Goal: Task Accomplishment & Management: Manage account settings

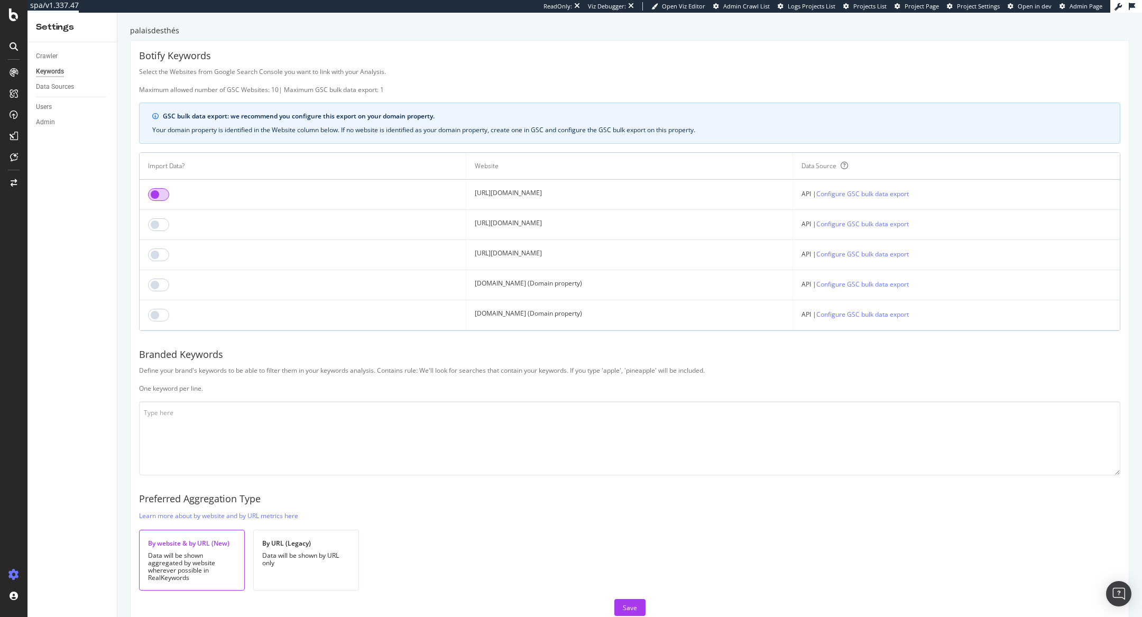
click at [165, 192] on input "checkbox" at bounding box center [158, 194] width 21 height 13
click at [159, 221] on input "checkbox" at bounding box center [158, 224] width 21 height 13
click at [157, 254] on input "checkbox" at bounding box center [158, 254] width 21 height 13
click at [155, 287] on input "checkbox" at bounding box center [158, 285] width 21 height 13
click at [157, 314] on input "checkbox" at bounding box center [158, 315] width 21 height 13
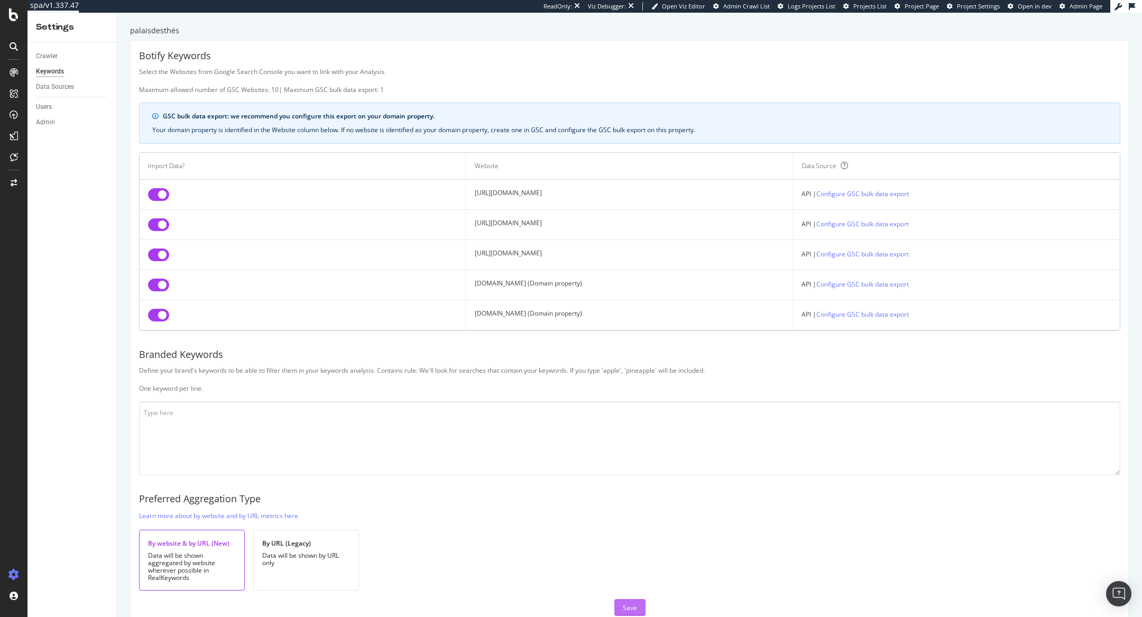
click at [589, 340] on button "Save" at bounding box center [629, 607] width 31 height 17
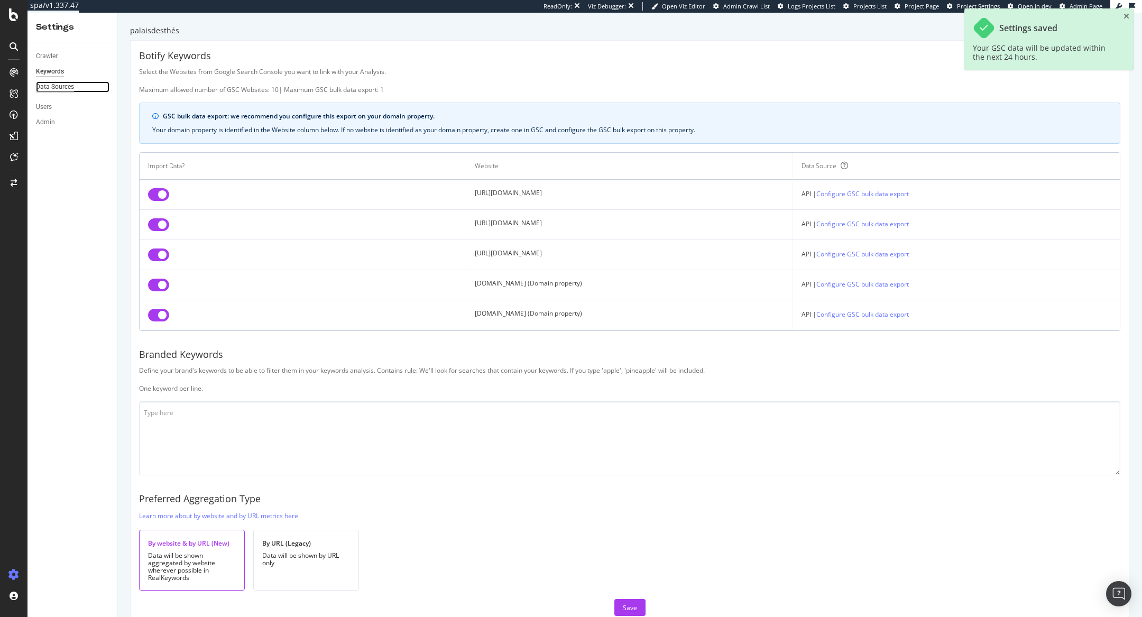
click at [53, 86] on div "Data Sources" at bounding box center [55, 86] width 38 height 11
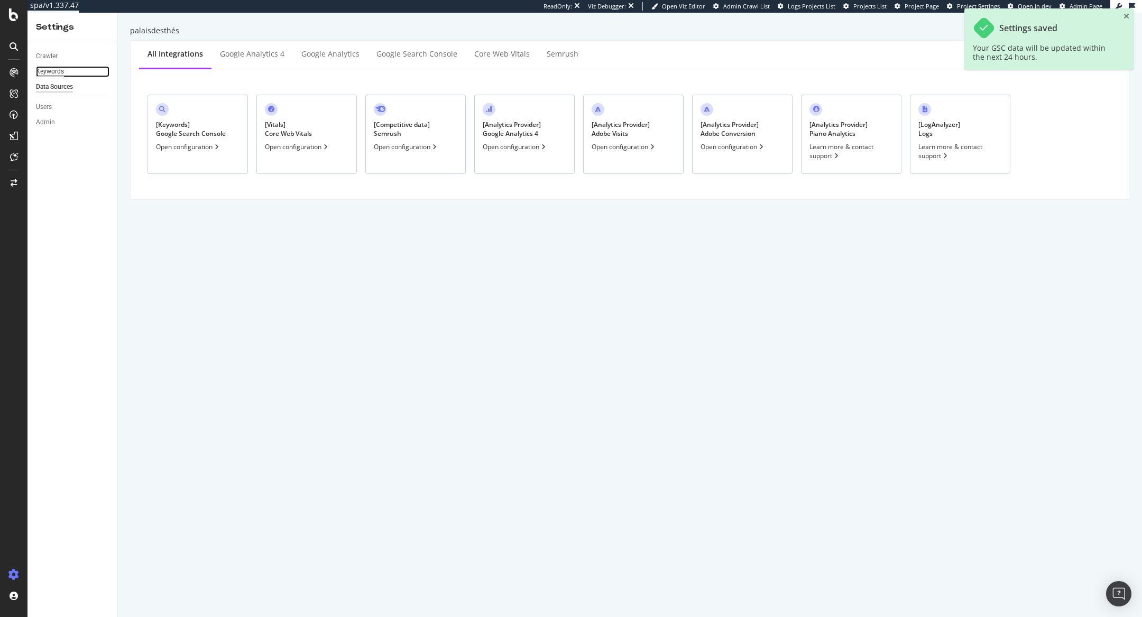
click at [50, 69] on div "Keywords" at bounding box center [50, 71] width 28 height 11
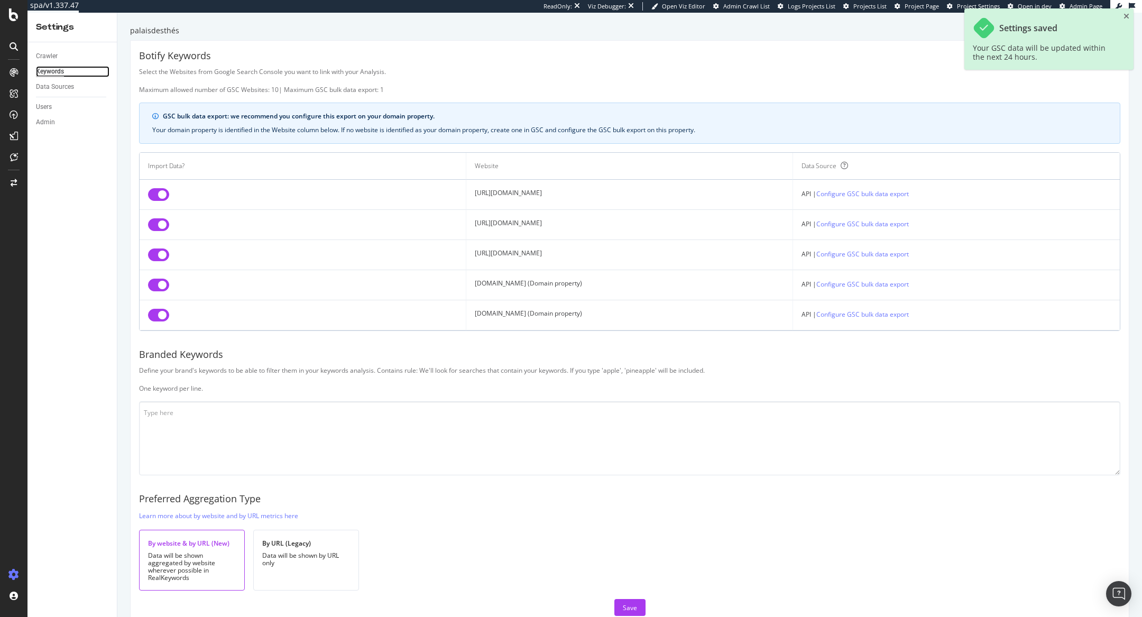
scroll to position [18, 0]
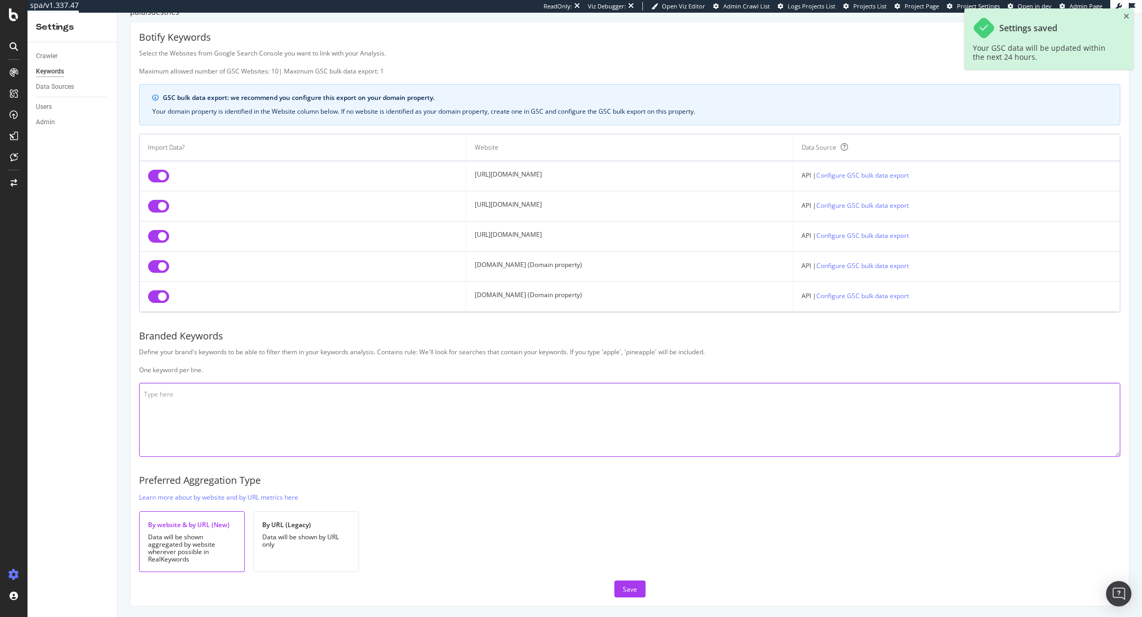
click at [275, 340] on textarea at bounding box center [629, 420] width 981 height 74
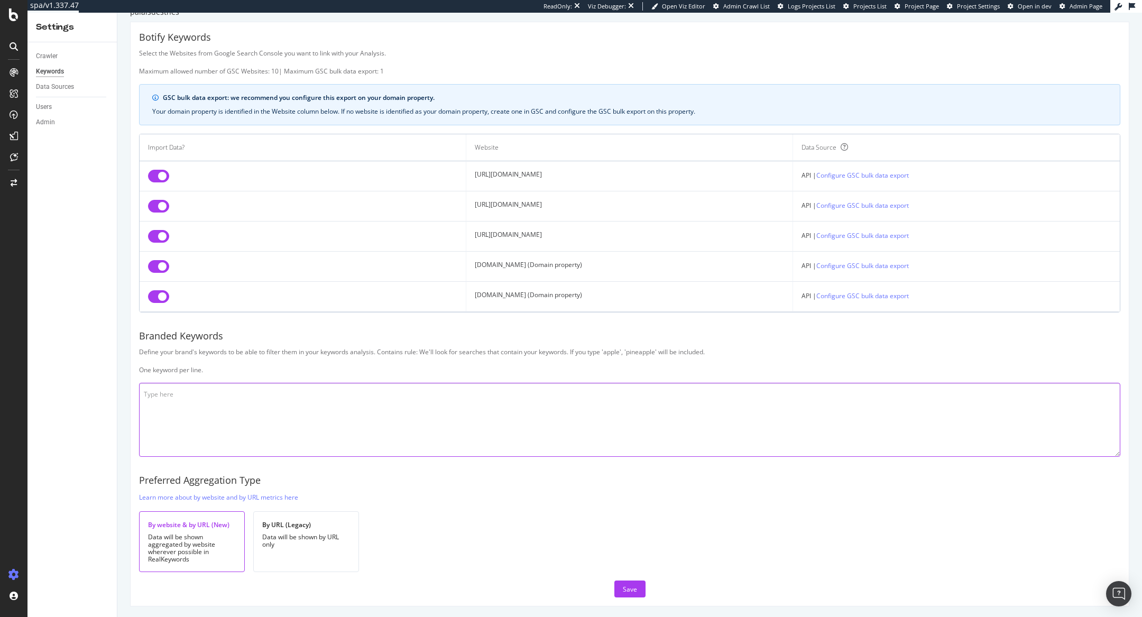
paste textarea "[GEOGRAPHIC_DATA] le [GEOGRAPHIC_DATA]"
click at [168, 340] on textarea "[GEOGRAPHIC_DATA] le [GEOGRAPHIC_DATA]" at bounding box center [629, 420] width 981 height 74
drag, startPoint x: 231, startPoint y: 418, endPoint x: 74, endPoint y: 354, distance: 169.3
click at [74, 340] on div "Settings Crawler Keywords Data Sources Users Admin palaisdesthés Botify Keyword…" at bounding box center [584, 315] width 1114 height 604
paste textarea "Loremips dol sita consectetu adipis eli sedd eiusmo tem inci ut labore etd magn…"
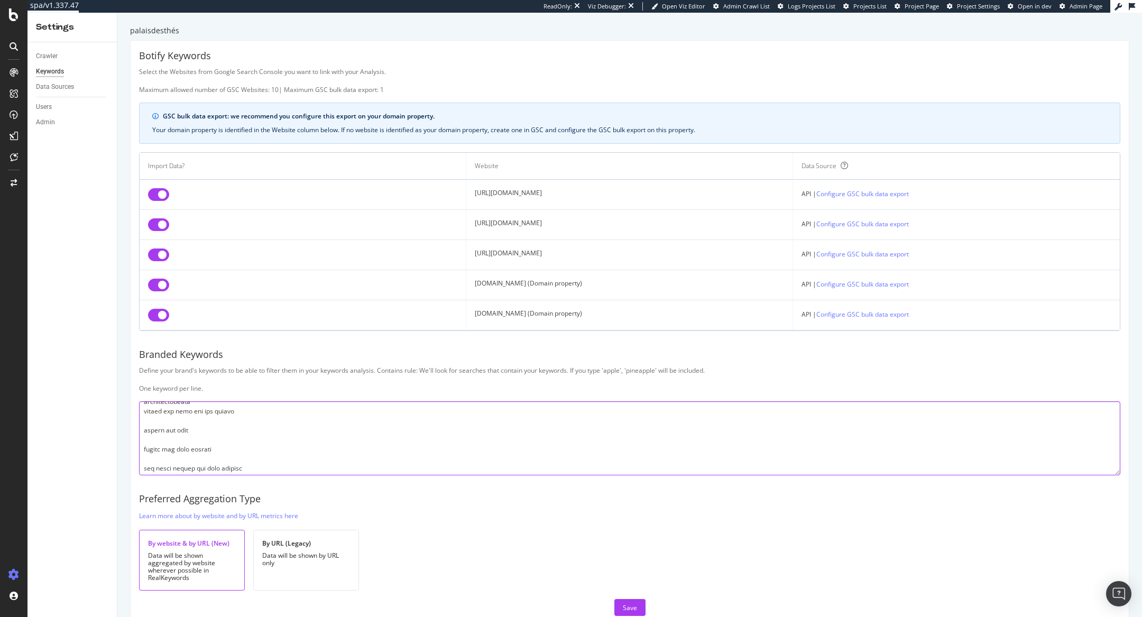
scroll to position [9358, 0]
drag, startPoint x: 166, startPoint y: 455, endPoint x: 155, endPoint y: 410, distance: 46.3
click at [155, 340] on textarea at bounding box center [629, 438] width 981 height 74
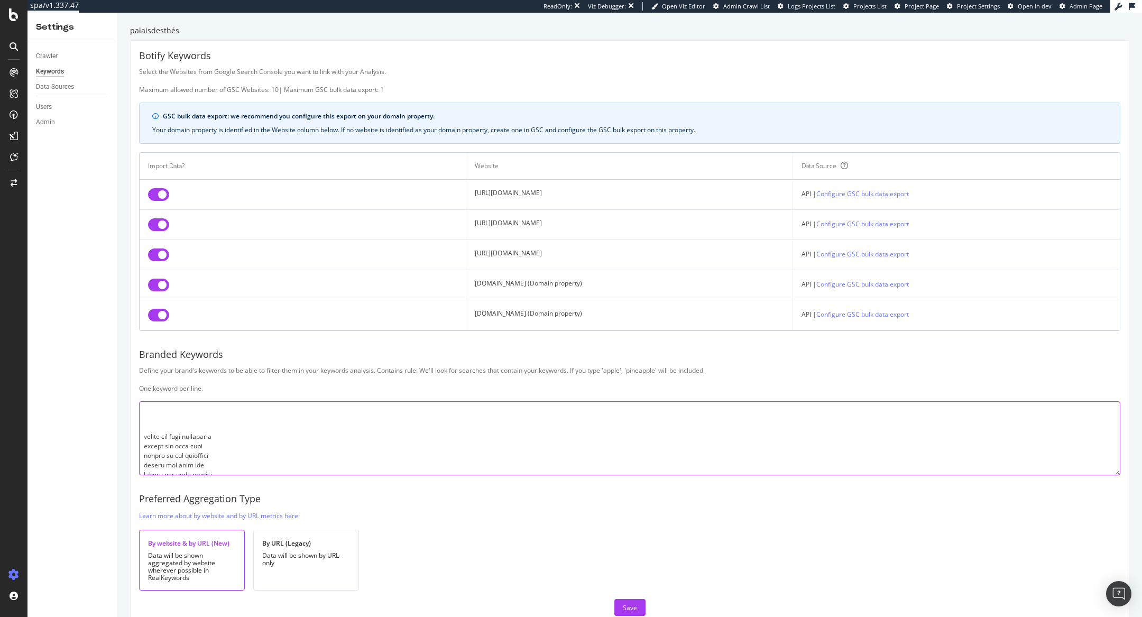
scroll to position [8989, 0]
drag, startPoint x: 144, startPoint y: 414, endPoint x: 220, endPoint y: 443, distance: 81.5
click at [220, 340] on textarea at bounding box center [629, 438] width 981 height 74
drag, startPoint x: 144, startPoint y: 440, endPoint x: 239, endPoint y: 441, distance: 95.7
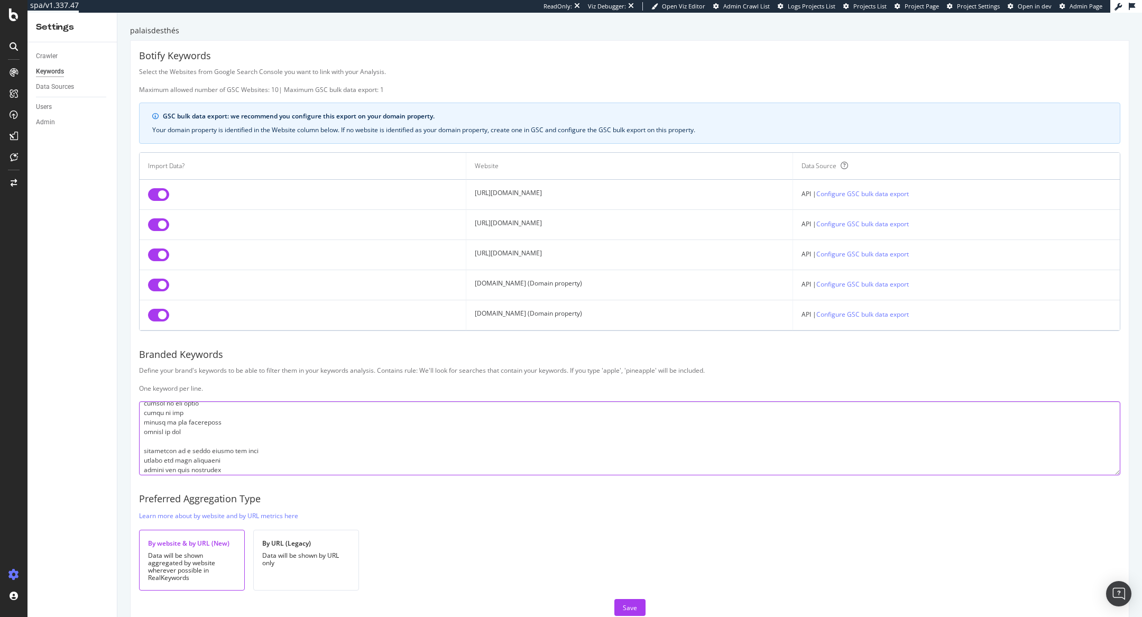
click at [240, 340] on textarea at bounding box center [629, 438] width 981 height 74
click at [143, 340] on textarea at bounding box center [629, 438] width 981 height 74
click at [144, 340] on textarea at bounding box center [629, 438] width 981 height 74
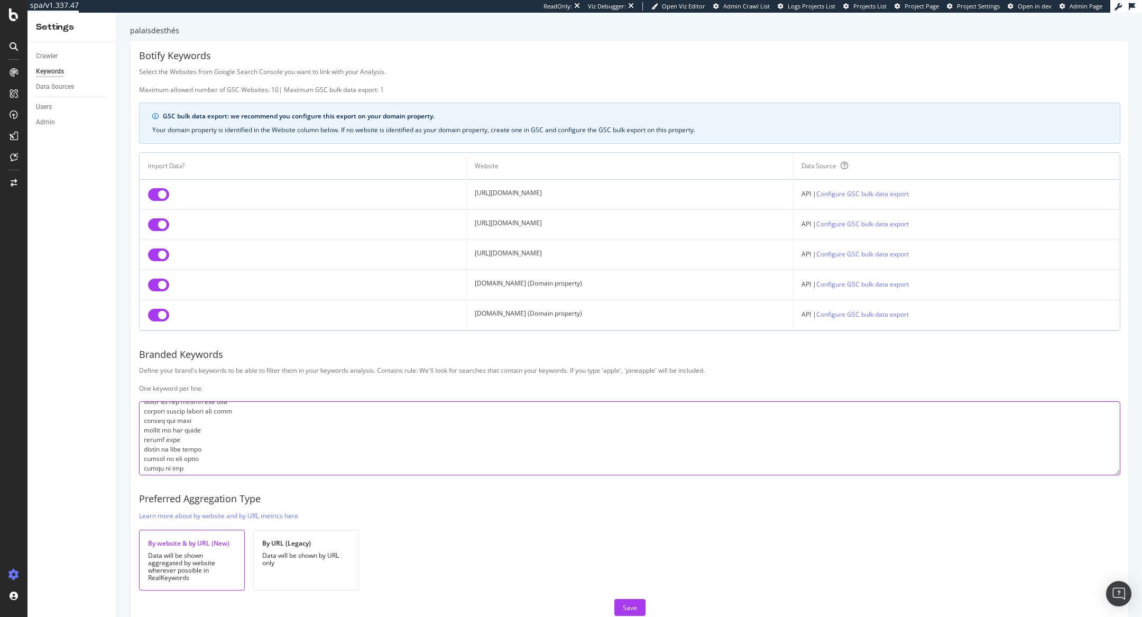
scroll to position [8737, 0]
click at [142, 340] on textarea at bounding box center [629, 438] width 981 height 74
click at [144, 340] on textarea at bounding box center [629, 438] width 981 height 74
drag, startPoint x: 235, startPoint y: 443, endPoint x: 145, endPoint y: 418, distance: 93.4
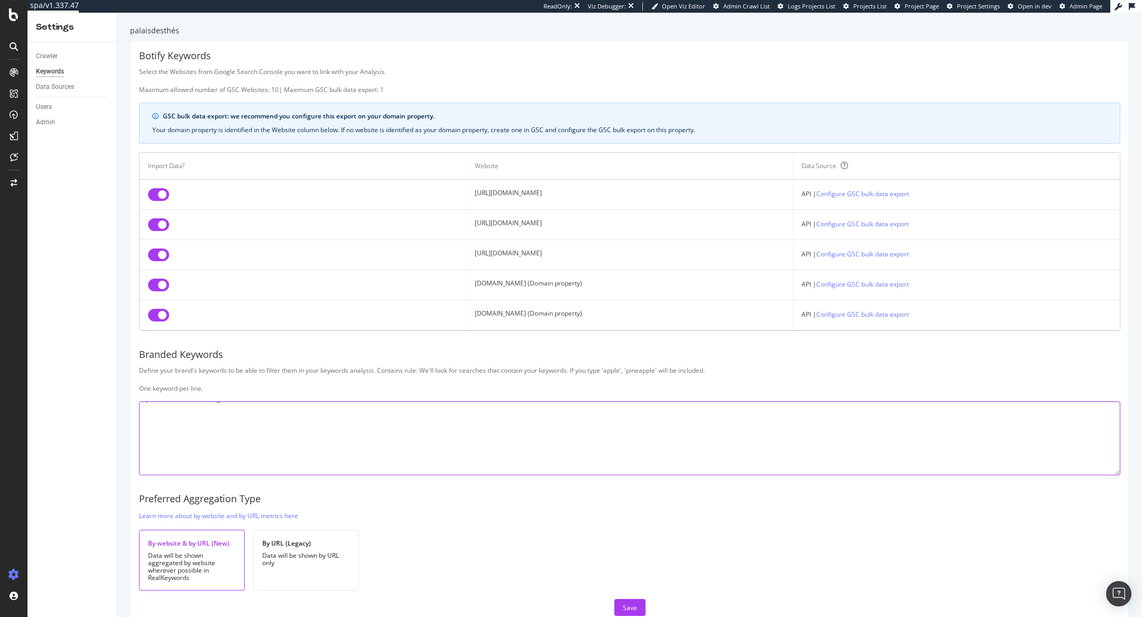
click at [145, 340] on textarea at bounding box center [629, 438] width 981 height 74
click at [143, 340] on textarea at bounding box center [629, 438] width 981 height 74
drag, startPoint x: 288, startPoint y: 449, endPoint x: 161, endPoint y: 418, distance: 130.1
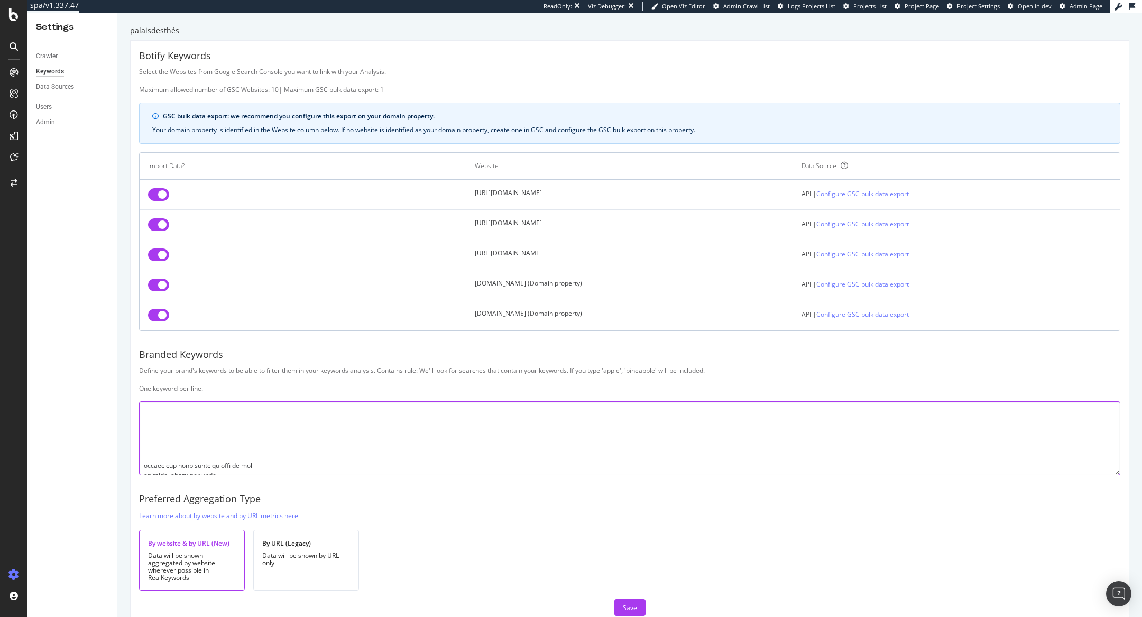
click at [161, 340] on textarea at bounding box center [629, 438] width 981 height 74
drag, startPoint x: 152, startPoint y: 415, endPoint x: 207, endPoint y: 455, distance: 67.8
click at [207, 340] on textarea at bounding box center [629, 438] width 981 height 74
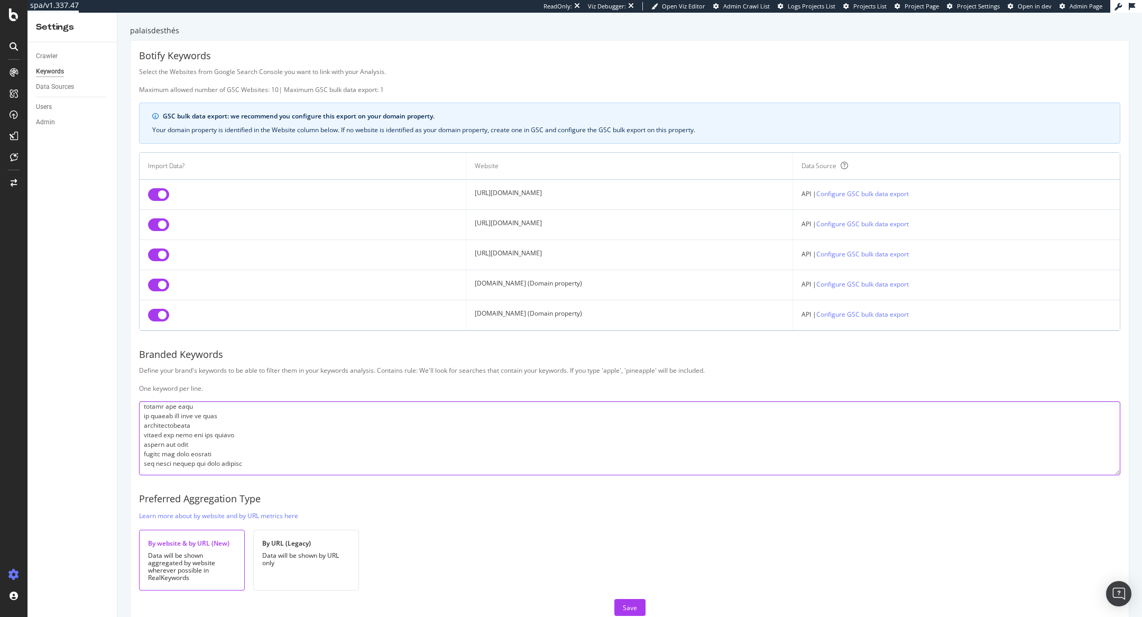
drag, startPoint x: 251, startPoint y: 427, endPoint x: 176, endPoint y: 428, distance: 74.5
click at [176, 340] on textarea at bounding box center [629, 438] width 981 height 74
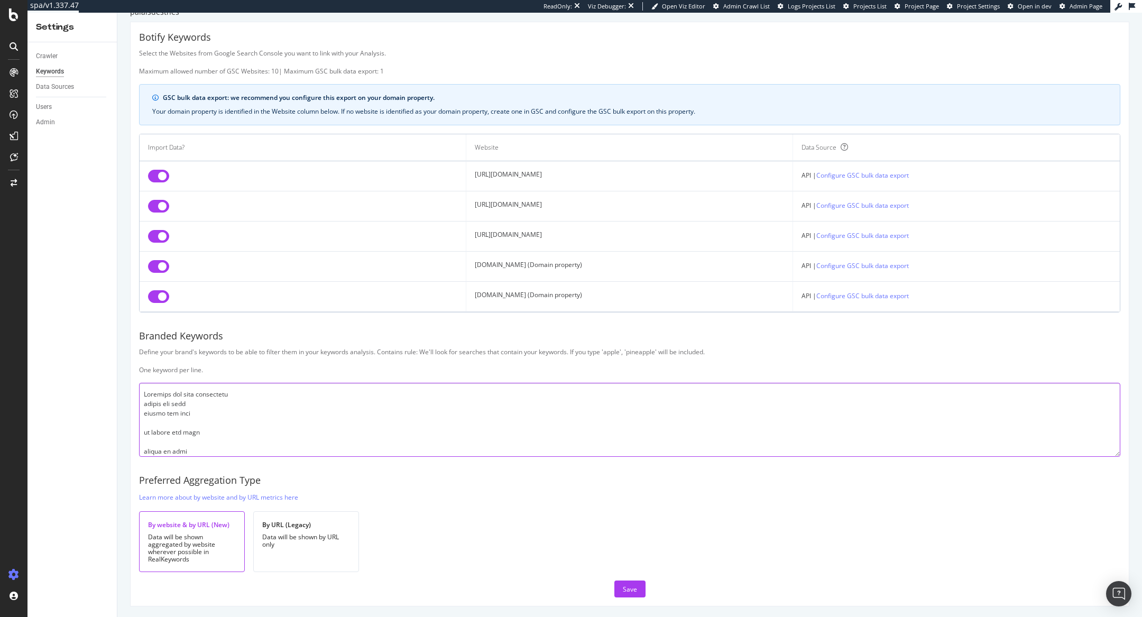
scroll to position [0, 0]
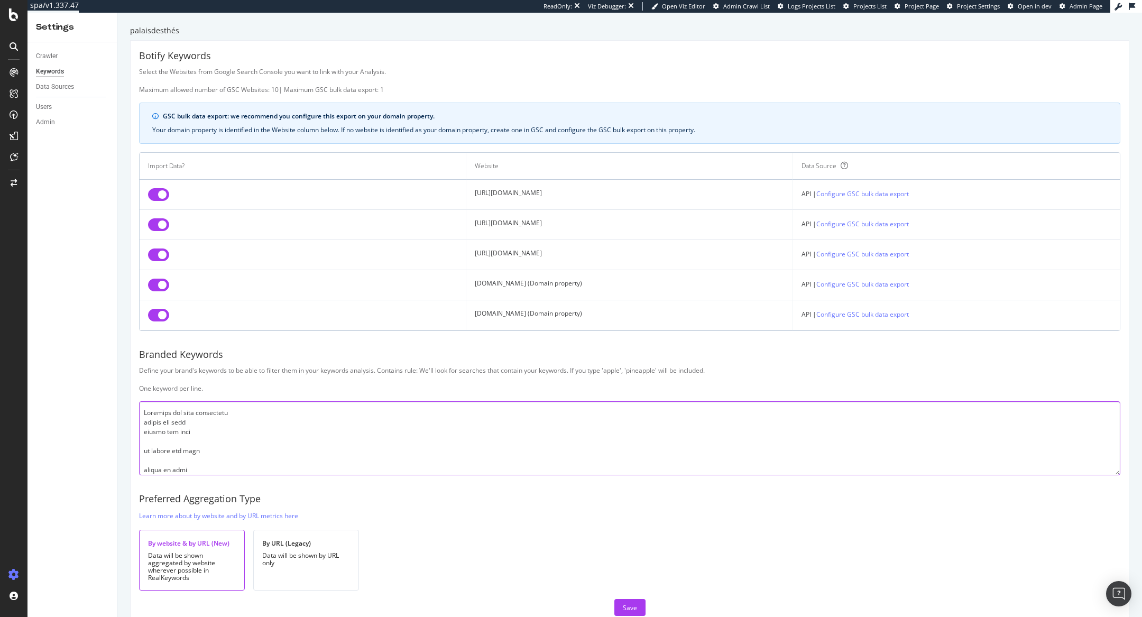
click at [143, 340] on textarea at bounding box center [629, 438] width 981 height 74
drag, startPoint x: 240, startPoint y: 413, endPoint x: 97, endPoint y: 396, distance: 144.3
click at [97, 340] on div "Settings Crawler Keywords Data Sources Users Admin palaisdesthés Botify Keyword…" at bounding box center [584, 315] width 1114 height 604
drag, startPoint x: 218, startPoint y: 447, endPoint x: 152, endPoint y: 411, distance: 75.2
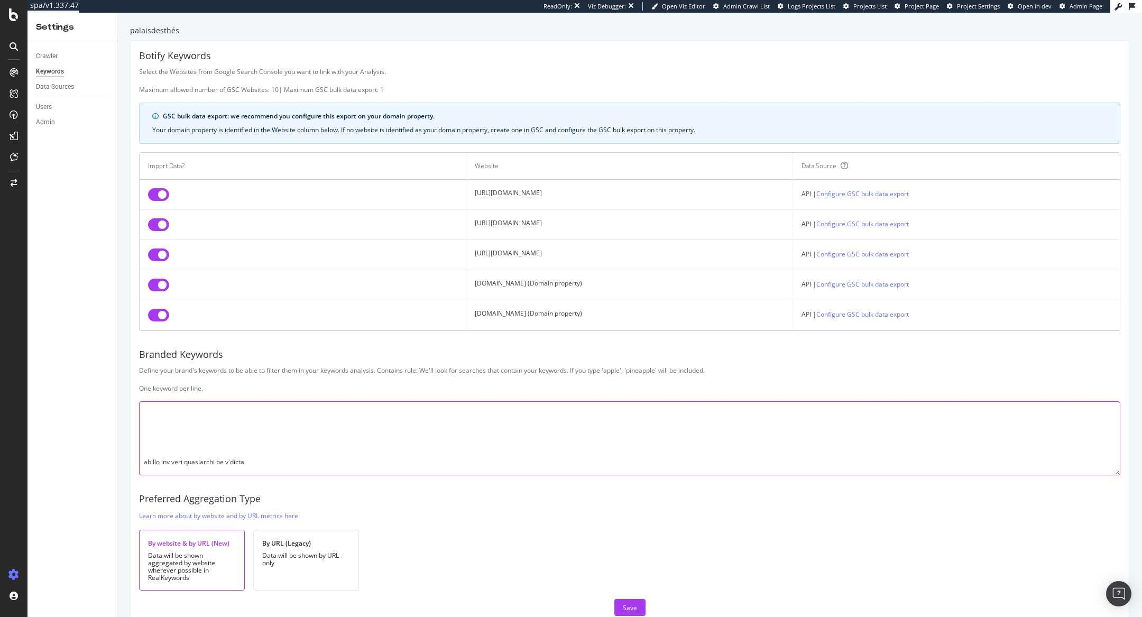
click at [152, 340] on textarea at bounding box center [629, 438] width 981 height 74
click at [145, 340] on textarea at bounding box center [629, 438] width 981 height 74
drag, startPoint x: 146, startPoint y: 421, endPoint x: 217, endPoint y: 453, distance: 78.3
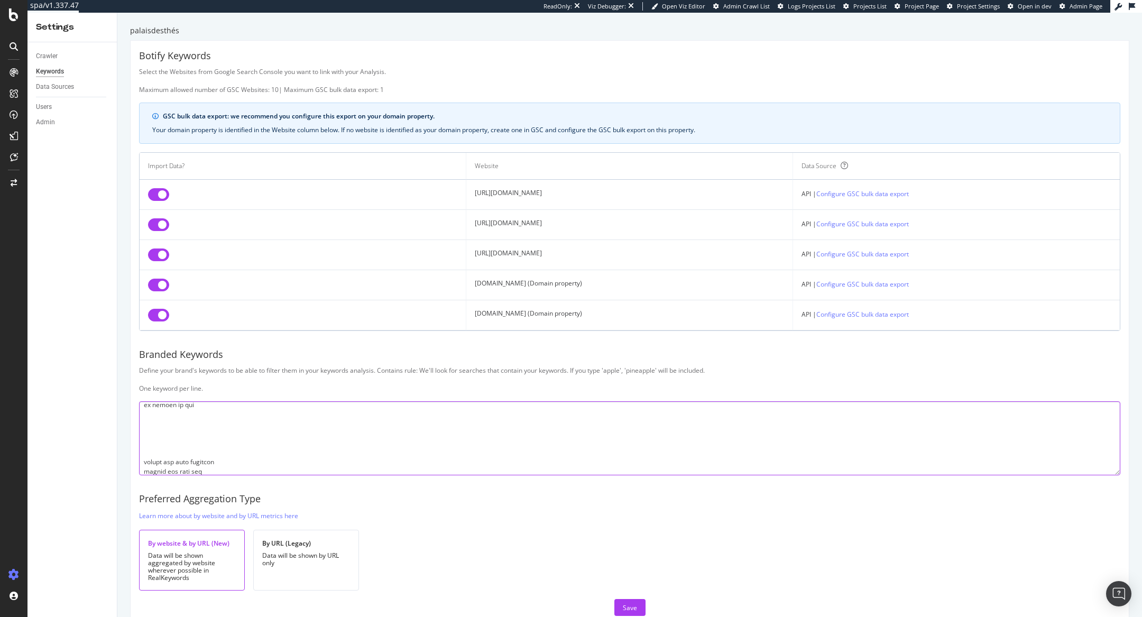
click at [217, 340] on textarea at bounding box center [629, 438] width 981 height 74
drag, startPoint x: 144, startPoint y: 415, endPoint x: 184, endPoint y: 459, distance: 59.5
click at [184, 340] on textarea at bounding box center [629, 438] width 981 height 74
drag, startPoint x: 145, startPoint y: 423, endPoint x: 178, endPoint y: 450, distance: 42.4
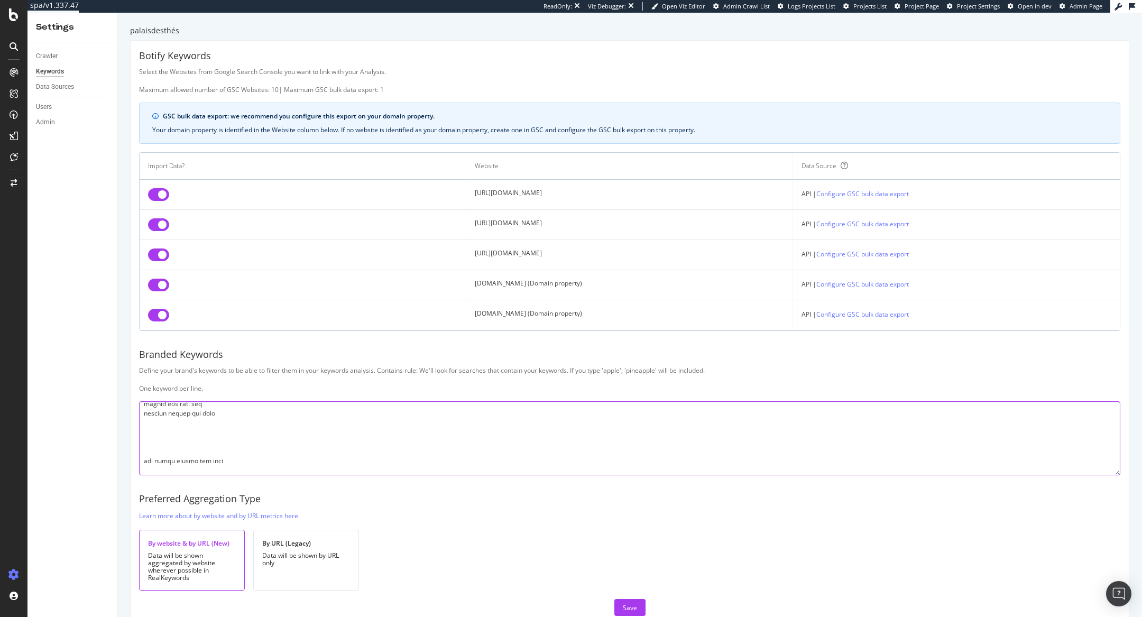
click at [178, 340] on textarea at bounding box center [629, 438] width 981 height 74
drag, startPoint x: 143, startPoint y: 432, endPoint x: 164, endPoint y: 449, distance: 27.5
click at [143, 340] on textarea at bounding box center [629, 438] width 981 height 74
drag, startPoint x: 149, startPoint y: 433, endPoint x: 236, endPoint y: 443, distance: 87.8
click at [236, 340] on textarea at bounding box center [629, 438] width 981 height 74
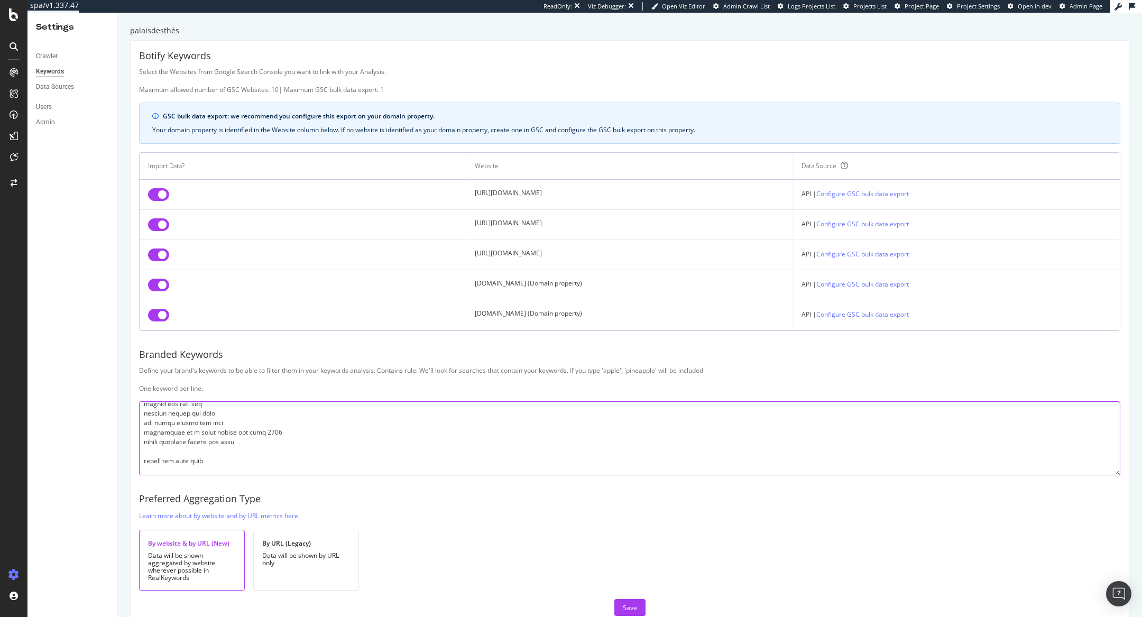
click at [146, 340] on textarea at bounding box center [629, 438] width 981 height 74
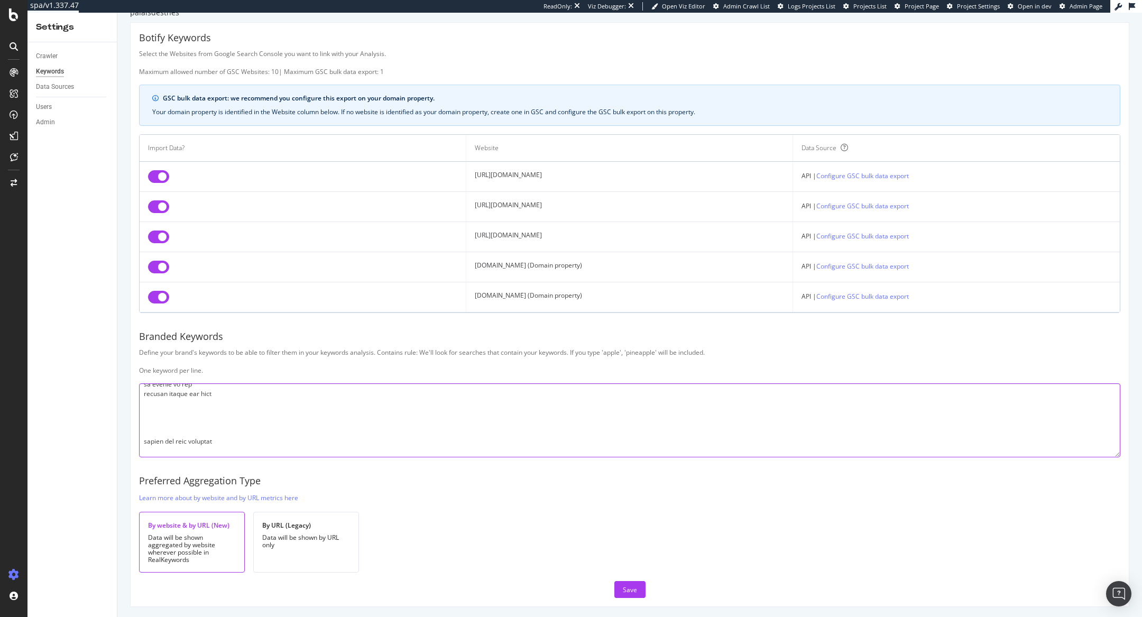
scroll to position [258, 0]
drag, startPoint x: 142, startPoint y: 412, endPoint x: 159, endPoint y: 440, distance: 33.2
click at [159, 340] on textarea at bounding box center [629, 420] width 981 height 74
drag, startPoint x: 146, startPoint y: 414, endPoint x: 156, endPoint y: 456, distance: 43.6
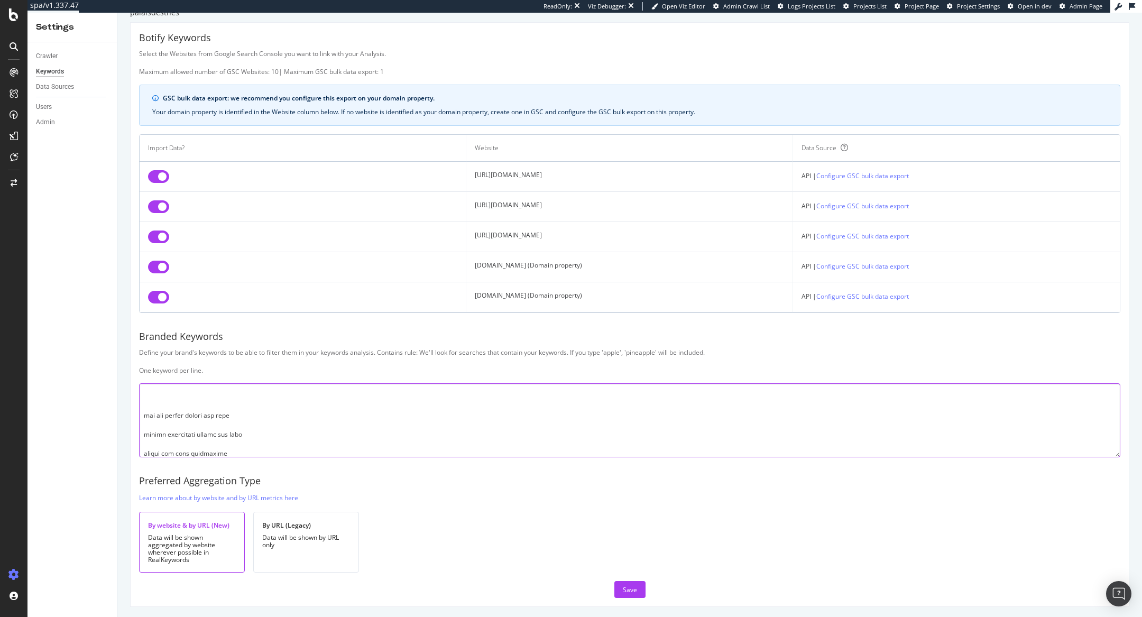
click at [156, 340] on div "Botify Keywords Select the Websites from Google Search Console you want to link…" at bounding box center [630, 314] width 998 height 583
click at [202, 340] on textarea at bounding box center [629, 420] width 981 height 74
drag, startPoint x: 143, startPoint y: 394, endPoint x: 186, endPoint y: 443, distance: 65.2
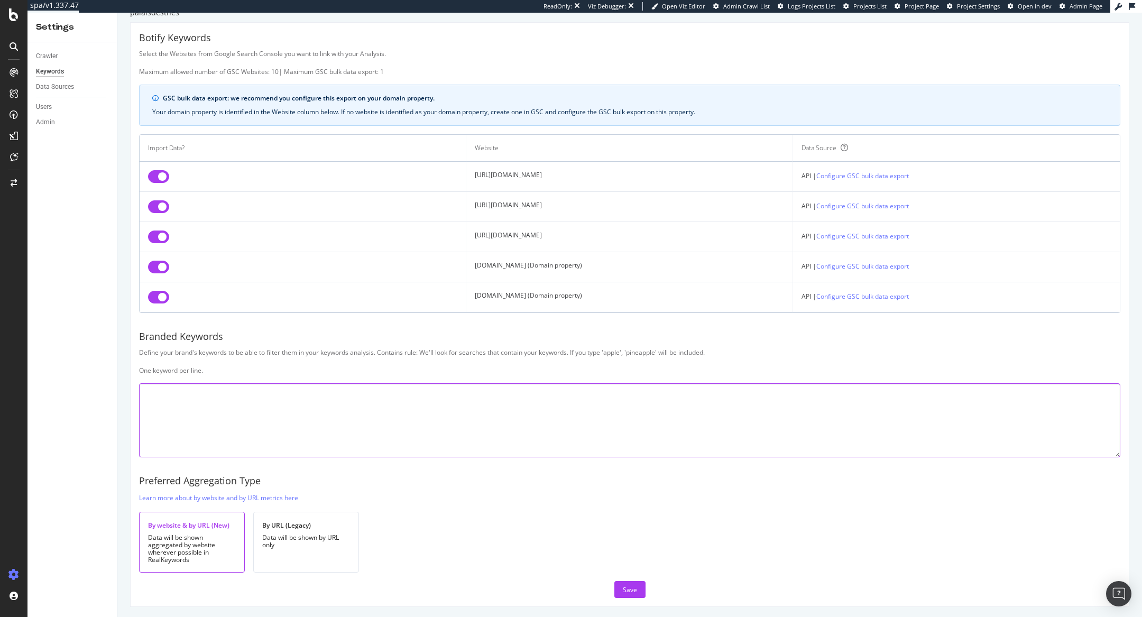
click at [186, 340] on textarea at bounding box center [629, 420] width 981 height 74
click at [146, 340] on textarea at bounding box center [629, 420] width 981 height 74
click at [145, 340] on textarea at bounding box center [629, 420] width 981 height 74
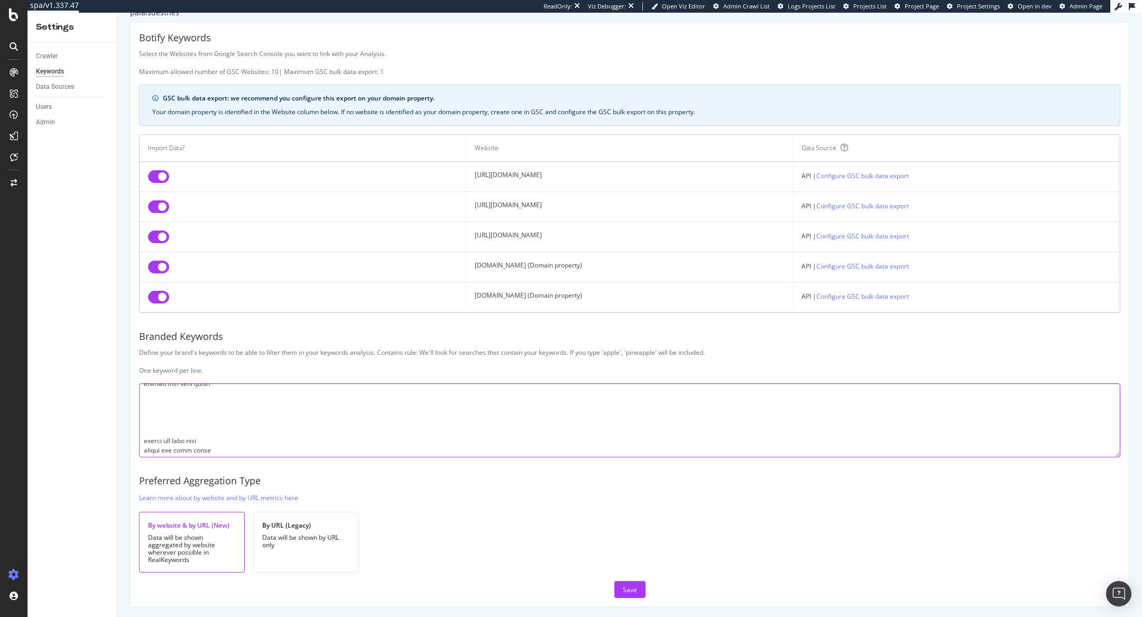
drag, startPoint x: 148, startPoint y: 402, endPoint x: 205, endPoint y: 424, distance: 60.8
click at [205, 340] on textarea at bounding box center [629, 420] width 981 height 74
click at [141, 340] on textarea at bounding box center [629, 420] width 981 height 74
click at [145, 340] on textarea at bounding box center [629, 420] width 981 height 74
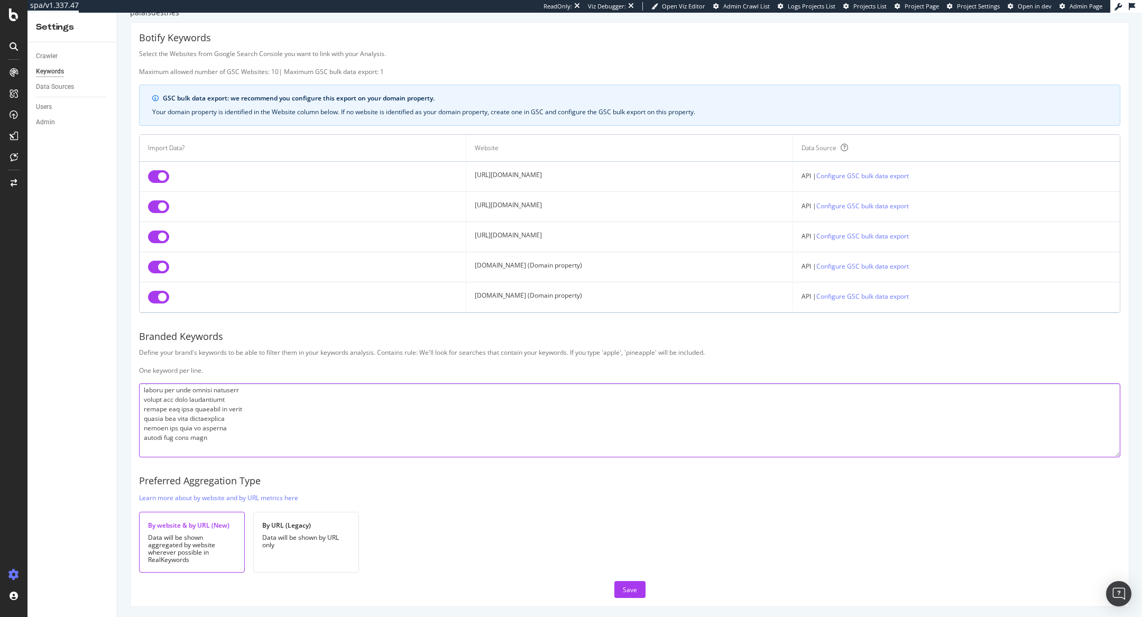
scroll to position [517, 0]
drag, startPoint x: 144, startPoint y: 429, endPoint x: 150, endPoint y: 459, distance: 31.2
click at [144, 340] on textarea at bounding box center [629, 420] width 981 height 74
click at [143, 340] on textarea at bounding box center [629, 420] width 981 height 74
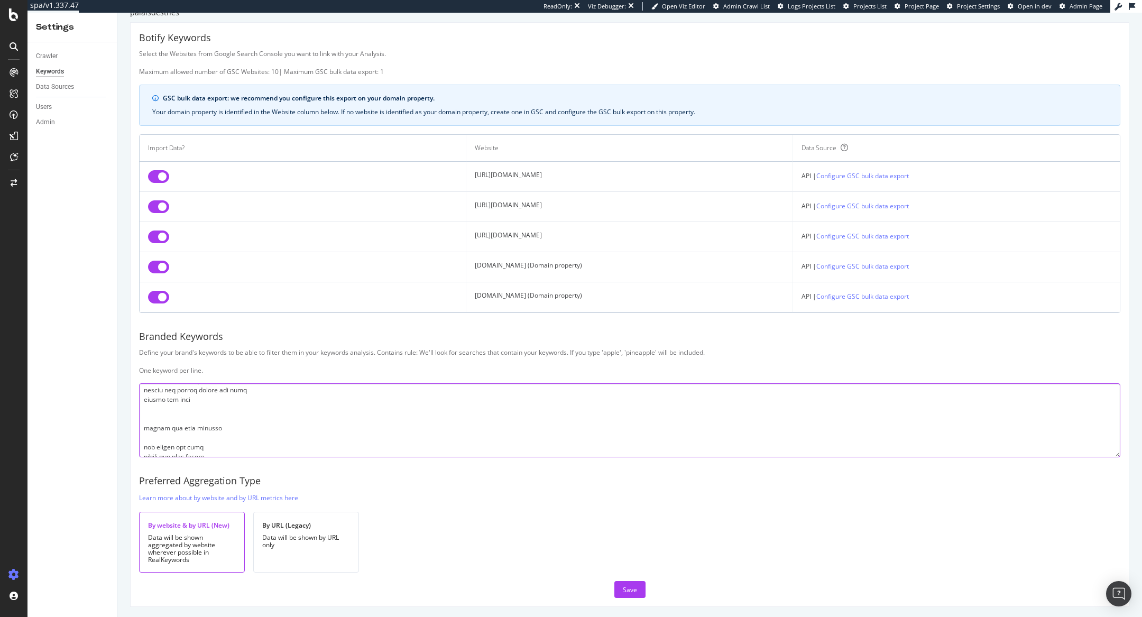
click at [145, 340] on textarea at bounding box center [629, 420] width 981 height 74
click at [143, 340] on textarea at bounding box center [629, 420] width 981 height 74
click at [211, 340] on textarea at bounding box center [629, 420] width 981 height 74
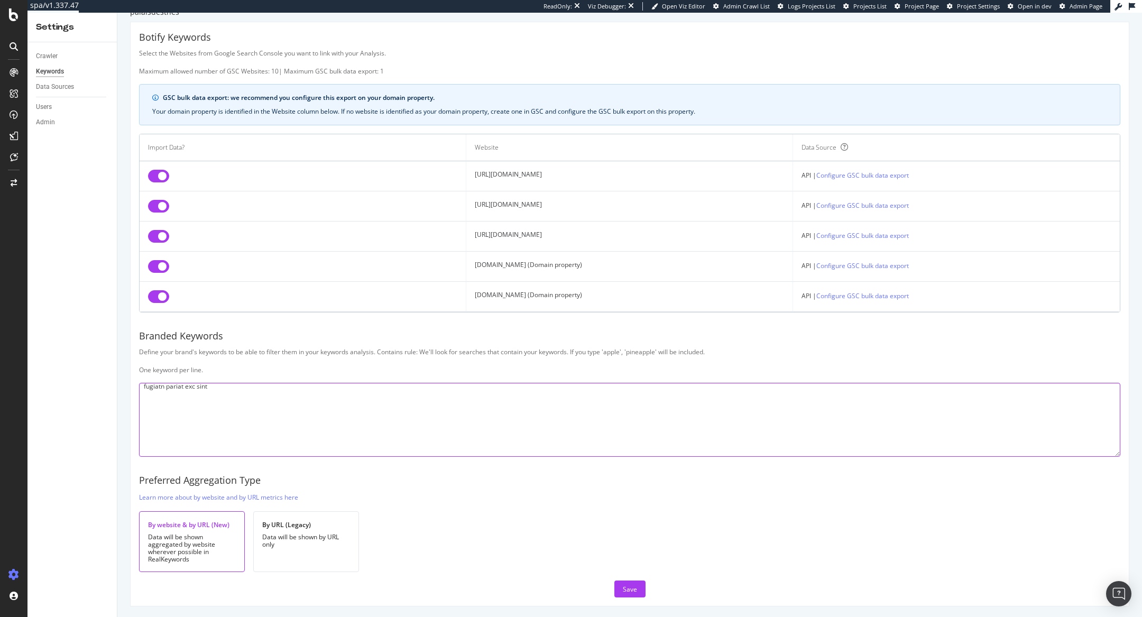
scroll to position [7652, 0]
click at [175, 340] on textarea at bounding box center [629, 420] width 981 height 74
click at [150, 340] on textarea at bounding box center [629, 420] width 981 height 74
click at [151, 340] on textarea at bounding box center [629, 420] width 981 height 74
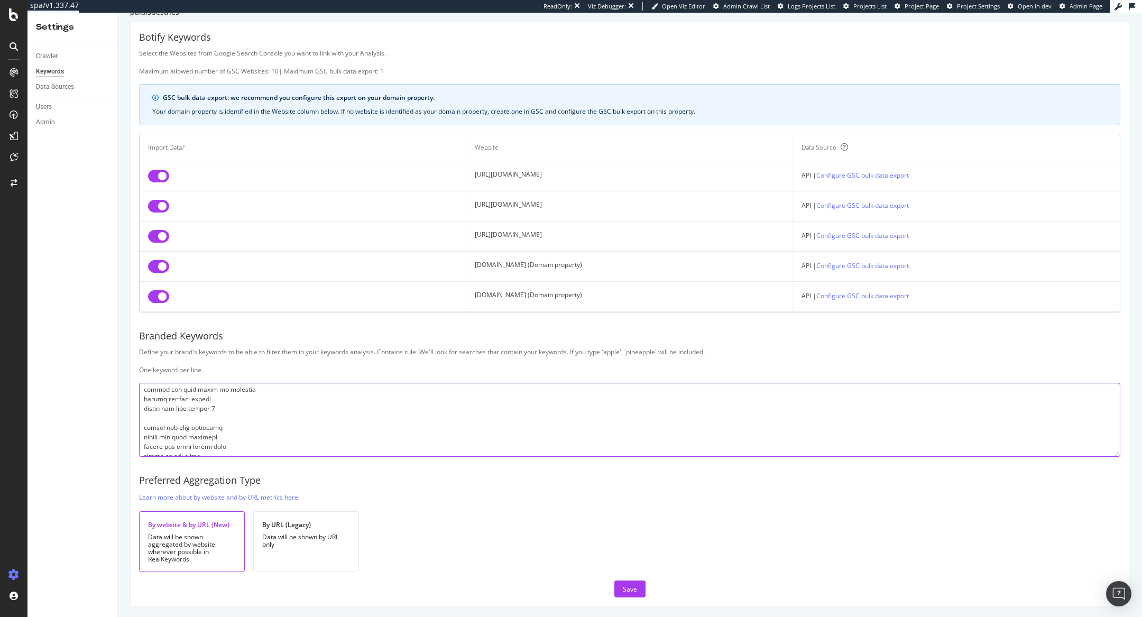
click at [158, 340] on textarea at bounding box center [629, 420] width 981 height 74
click at [153, 340] on textarea at bounding box center [629, 420] width 981 height 74
click at [143, 340] on textarea at bounding box center [629, 420] width 981 height 74
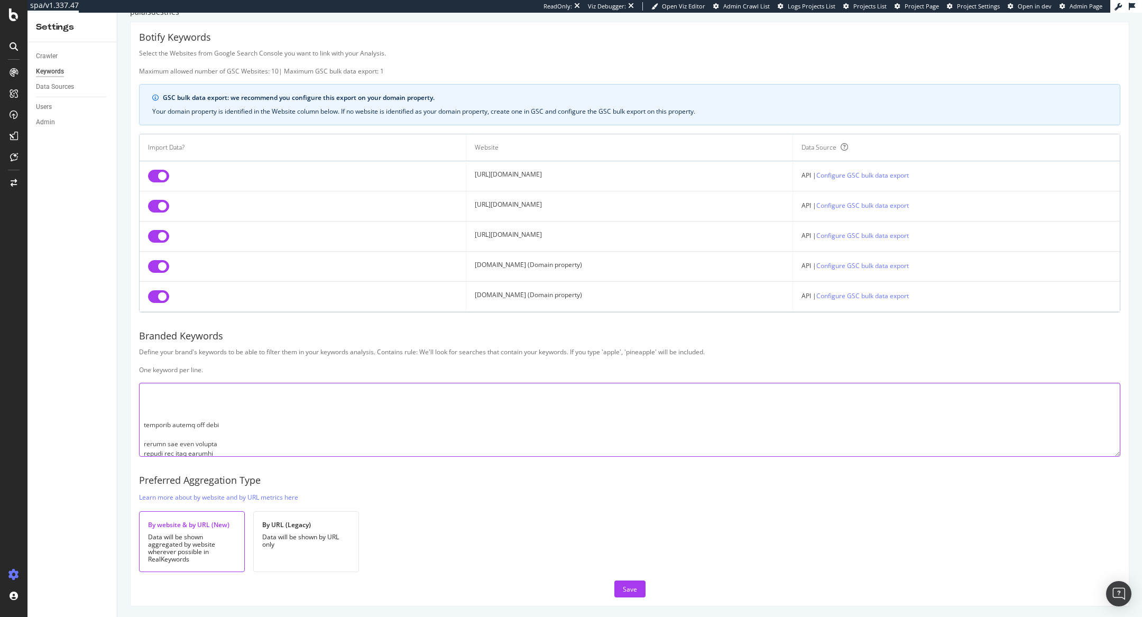
scroll to position [7256, 0]
click at [144, 340] on textarea at bounding box center [629, 420] width 981 height 74
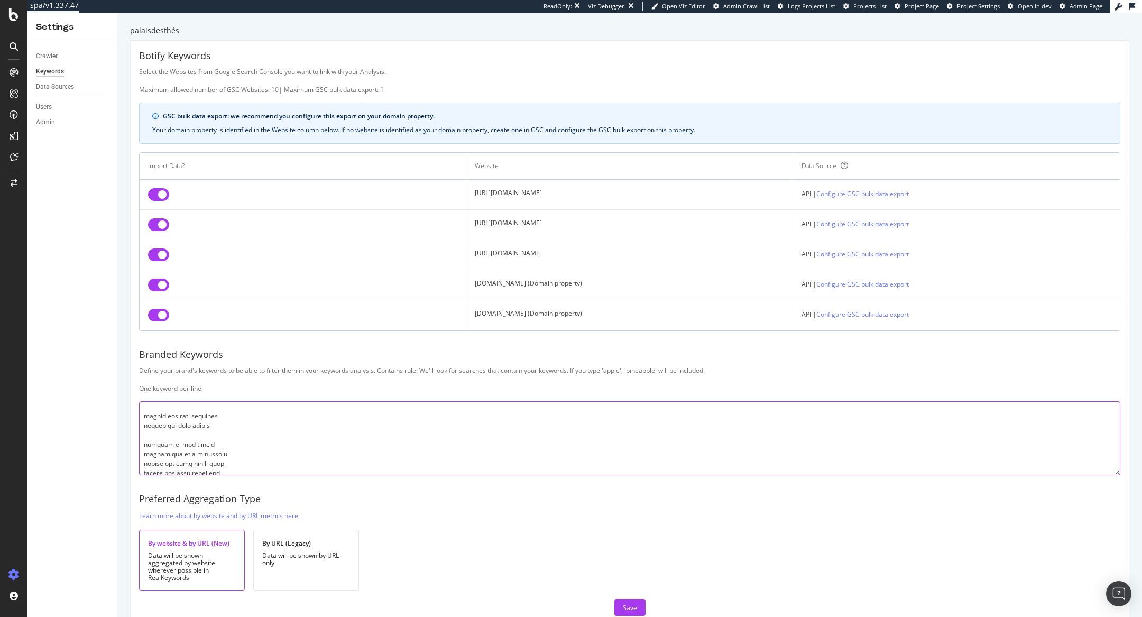
scroll to position [7078, 0]
click at [144, 340] on textarea at bounding box center [629, 438] width 981 height 74
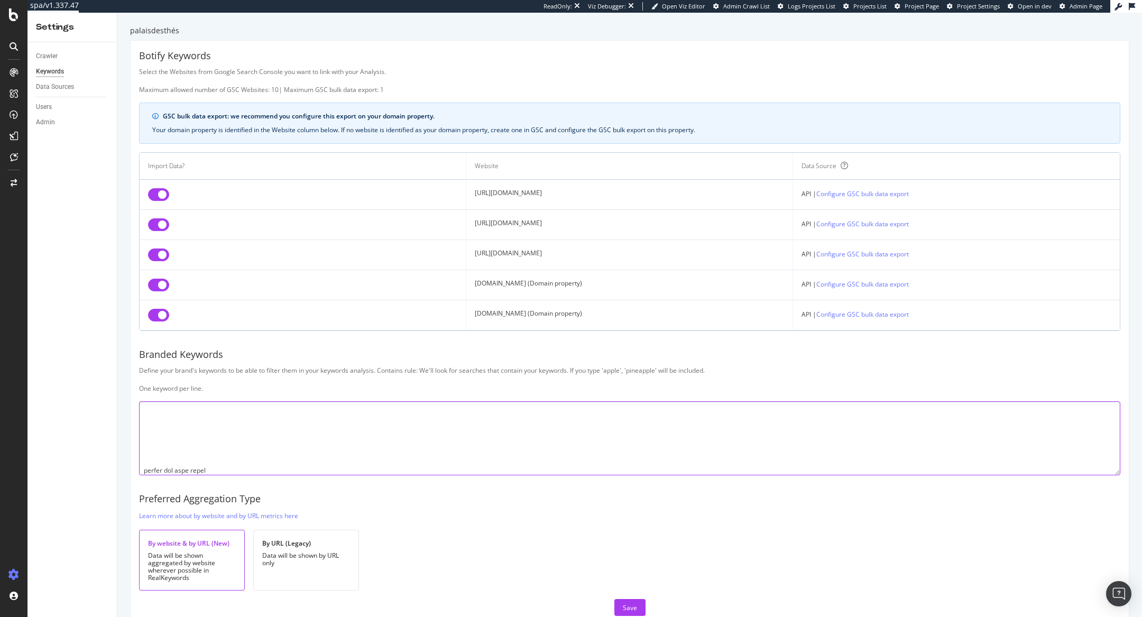
click at [147, 340] on textarea at bounding box center [629, 438] width 981 height 74
click at [143, 340] on textarea at bounding box center [629, 438] width 981 height 74
click at [141, 340] on textarea at bounding box center [629, 438] width 981 height 74
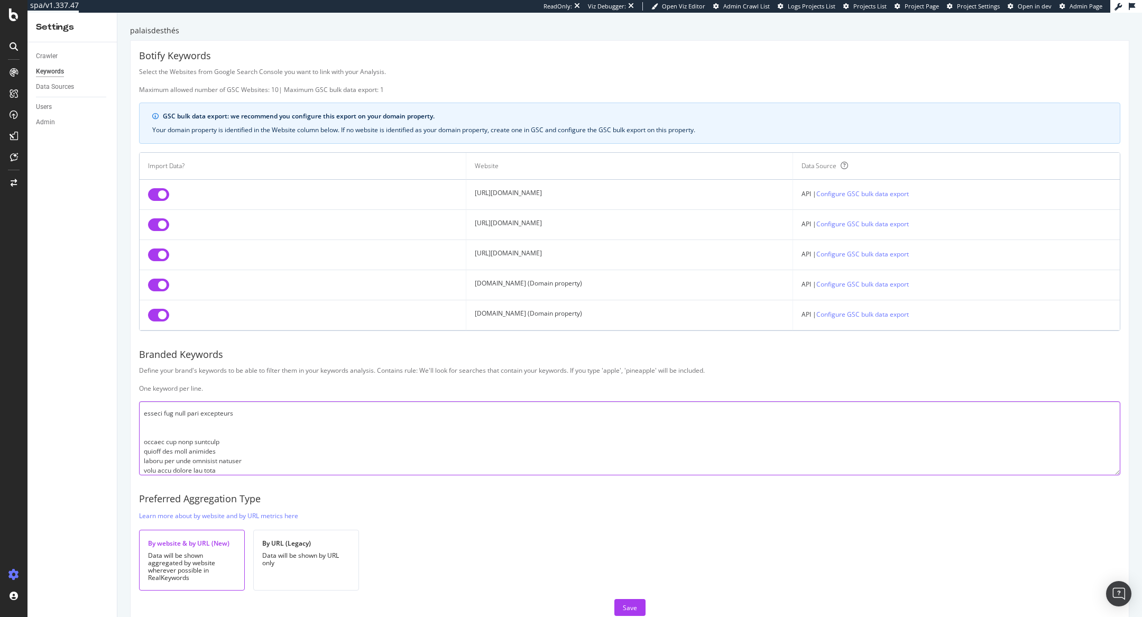
scroll to position [6033, 0]
drag, startPoint x: 145, startPoint y: 445, endPoint x: 144, endPoint y: 452, distance: 7.4
click at [144, 340] on textarea at bounding box center [629, 438] width 981 height 74
click at [143, 340] on textarea at bounding box center [629, 438] width 981 height 74
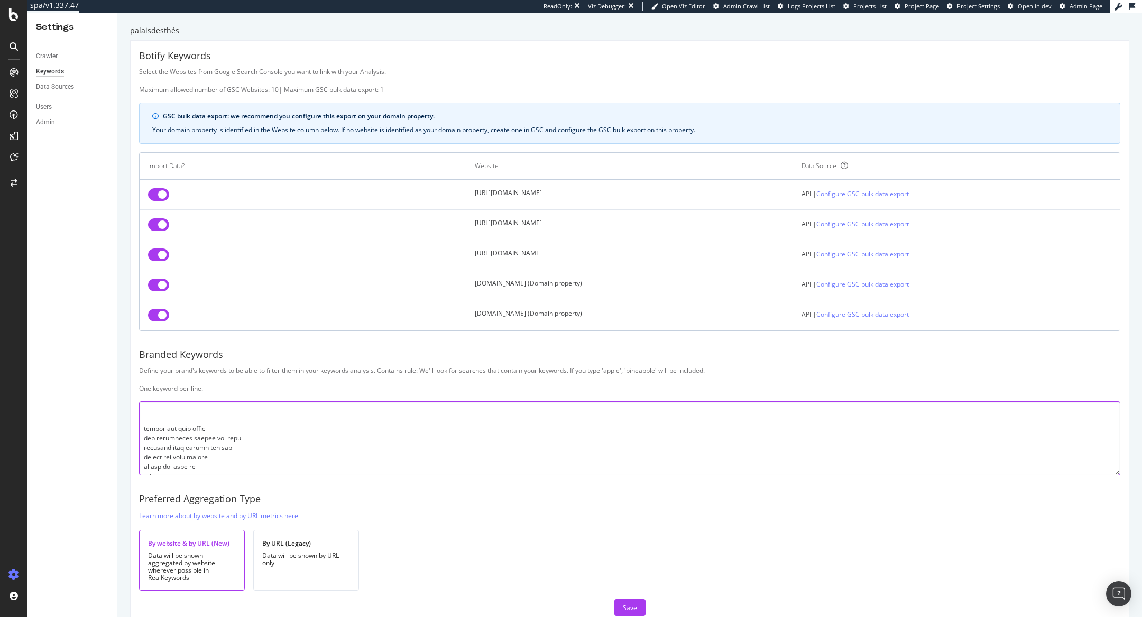
scroll to position [5584, 0]
click at [139, 340] on textarea at bounding box center [629, 438] width 981 height 74
click at [144, 340] on textarea at bounding box center [629, 438] width 981 height 74
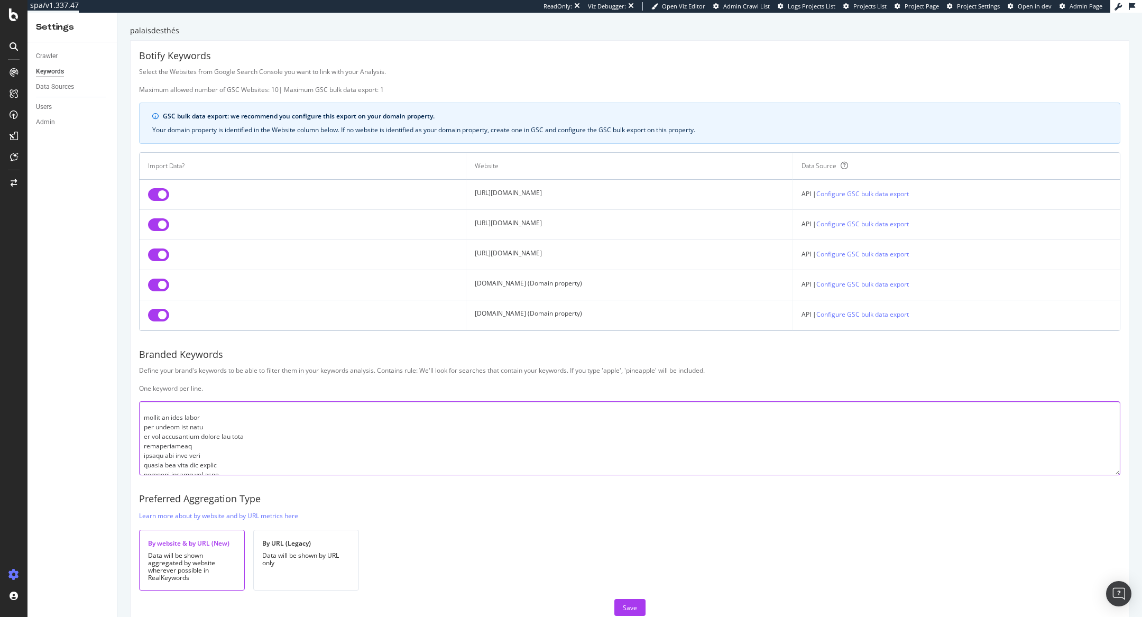
click at [142, 340] on textarea at bounding box center [629, 438] width 981 height 74
click at [144, 340] on textarea at bounding box center [629, 438] width 981 height 74
drag, startPoint x: 144, startPoint y: 442, endPoint x: 150, endPoint y: 450, distance: 9.5
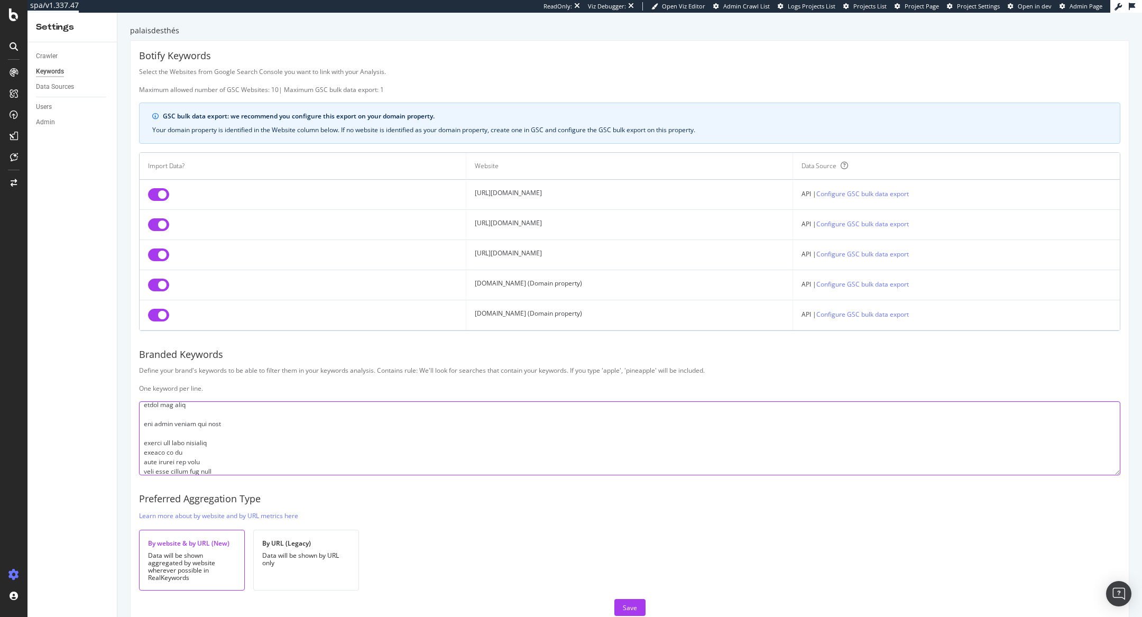
click at [144, 340] on textarea at bounding box center [629, 438] width 981 height 74
click at [145, 340] on textarea at bounding box center [629, 438] width 981 height 74
drag, startPoint x: 155, startPoint y: 439, endPoint x: 164, endPoint y: 453, distance: 16.4
click at [164, 340] on textarea at bounding box center [629, 438] width 981 height 74
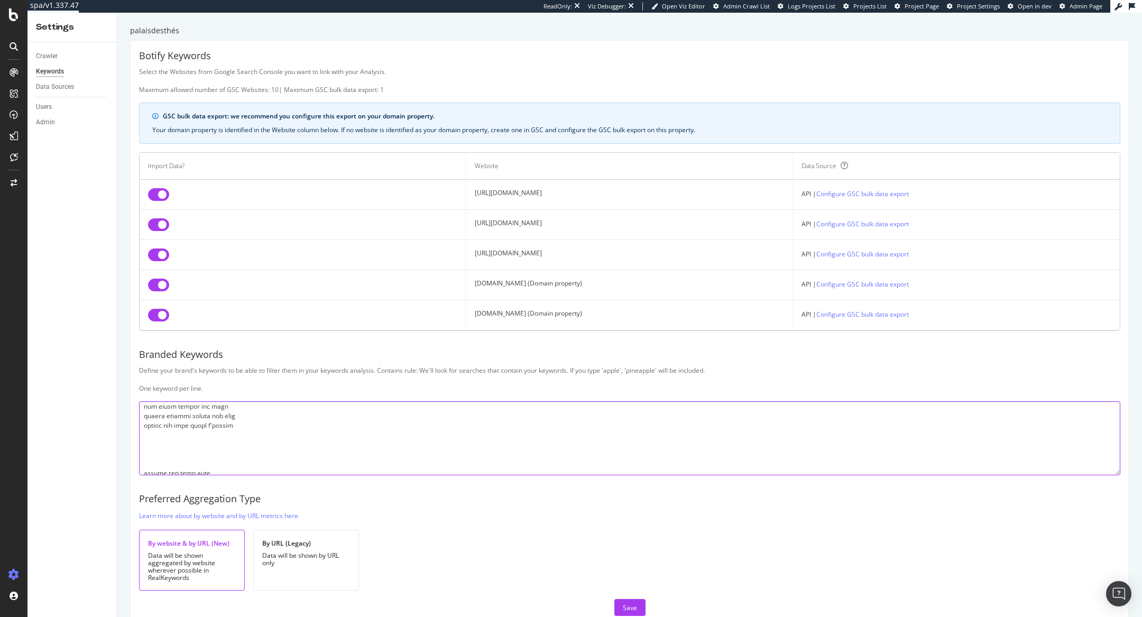
scroll to position [4829, 0]
click at [164, 340] on textarea at bounding box center [629, 438] width 981 height 74
drag, startPoint x: 143, startPoint y: 437, endPoint x: 160, endPoint y: 461, distance: 29.3
click at [160, 340] on textarea at bounding box center [629, 438] width 981 height 74
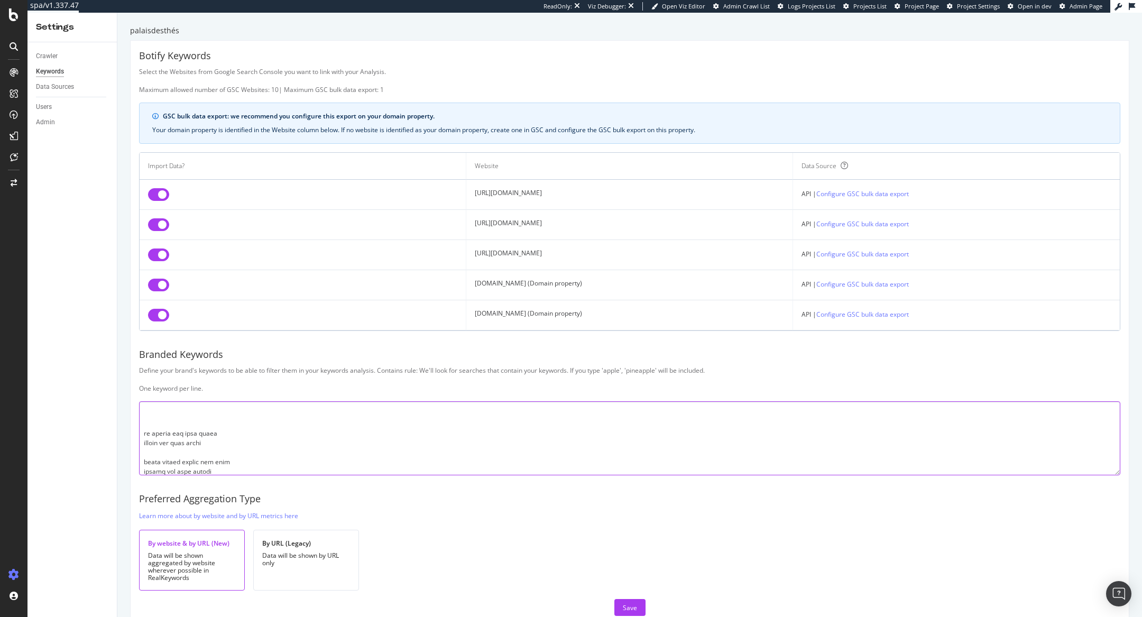
click at [143, 340] on textarea at bounding box center [629, 438] width 981 height 74
drag, startPoint x: 150, startPoint y: 414, endPoint x: 170, endPoint y: 439, distance: 32.3
click at [170, 340] on textarea at bounding box center [629, 438] width 981 height 74
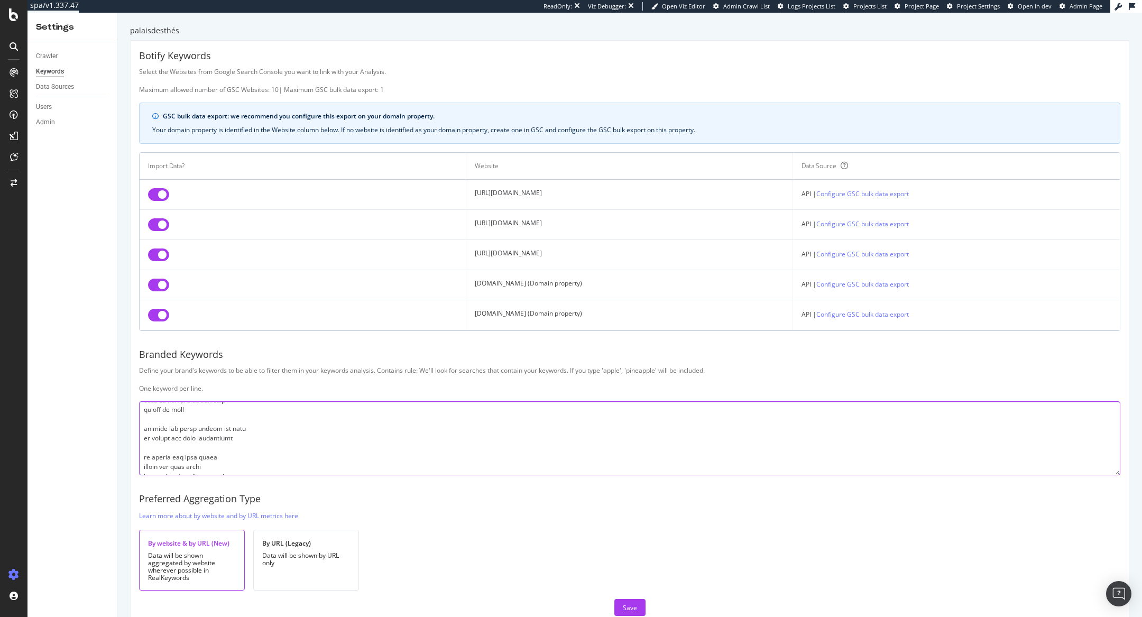
click at [149, 340] on textarea at bounding box center [629, 438] width 981 height 74
click at [150, 340] on textarea at bounding box center [629, 438] width 981 height 74
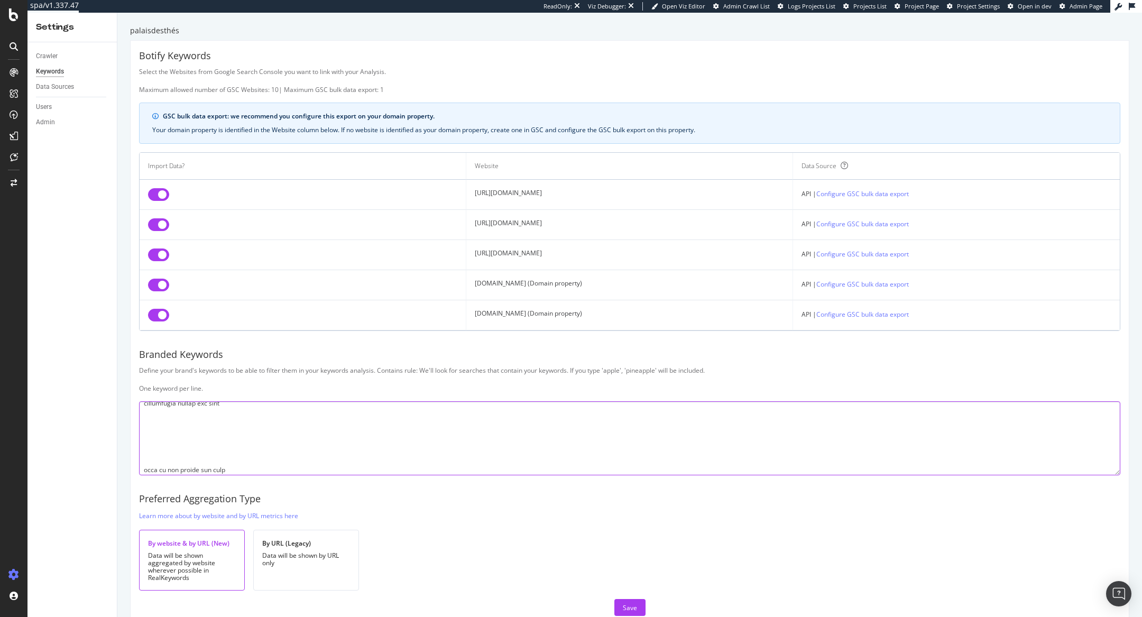
click at [142, 340] on textarea at bounding box center [629, 438] width 981 height 74
click at [159, 340] on textarea at bounding box center [629, 438] width 981 height 74
click at [154, 340] on textarea at bounding box center [629, 438] width 981 height 74
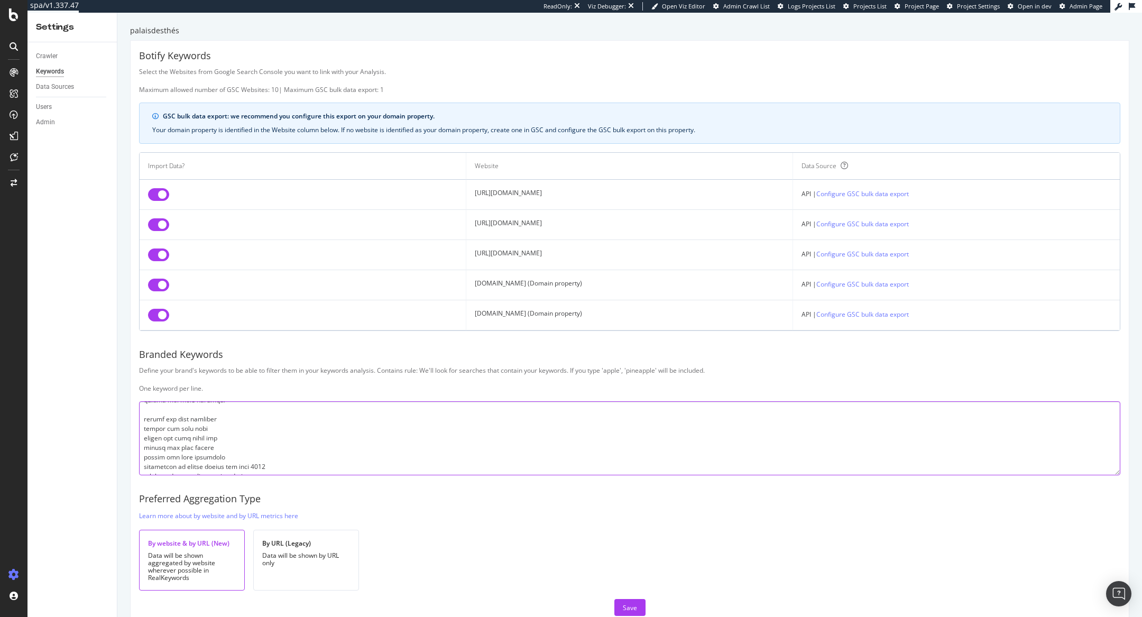
scroll to position [4379, 0]
click at [161, 340] on textarea at bounding box center [629, 438] width 981 height 74
click at [141, 340] on textarea at bounding box center [629, 438] width 981 height 74
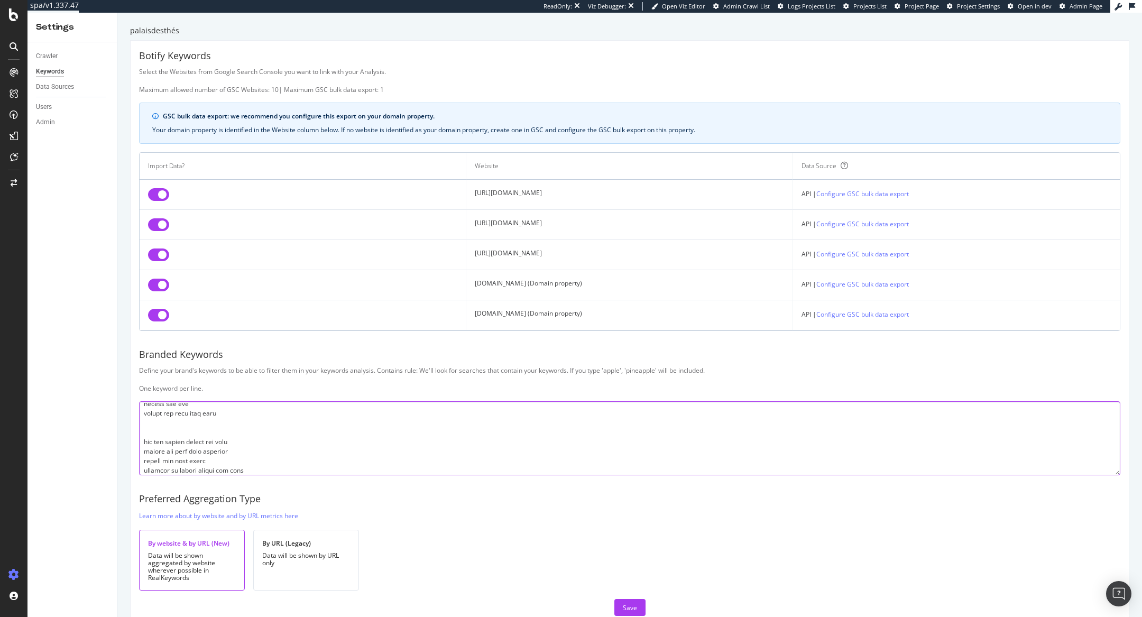
click at [147, 340] on textarea at bounding box center [629, 438] width 981 height 74
click at [152, 340] on textarea at bounding box center [629, 438] width 981 height 74
click at [163, 340] on textarea at bounding box center [629, 438] width 981 height 74
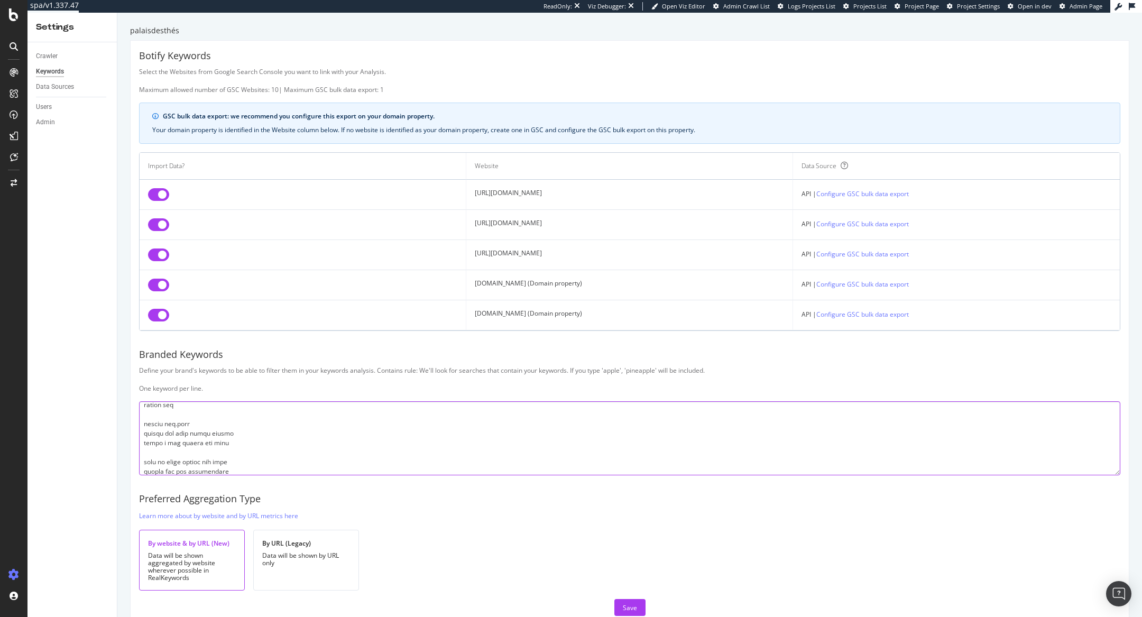
click at [159, 340] on textarea at bounding box center [629, 438] width 981 height 74
click at [152, 340] on textarea at bounding box center [629, 438] width 981 height 74
click at [148, 340] on textarea at bounding box center [629, 438] width 981 height 74
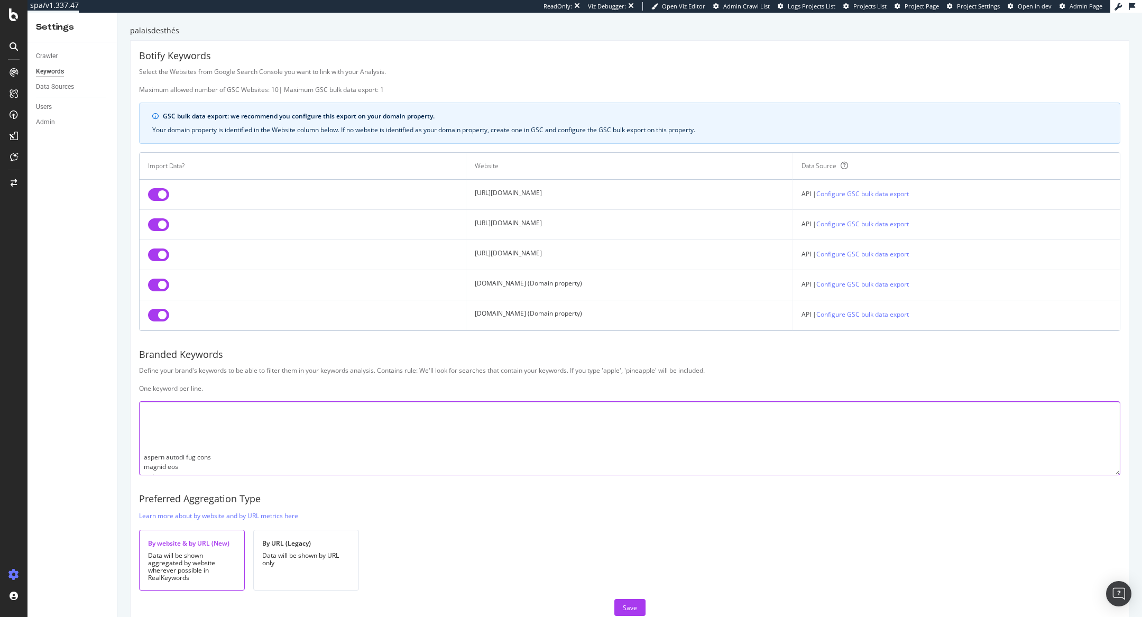
click at [151, 340] on textarea at bounding box center [629, 438] width 981 height 74
click at [145, 340] on textarea at bounding box center [629, 438] width 981 height 74
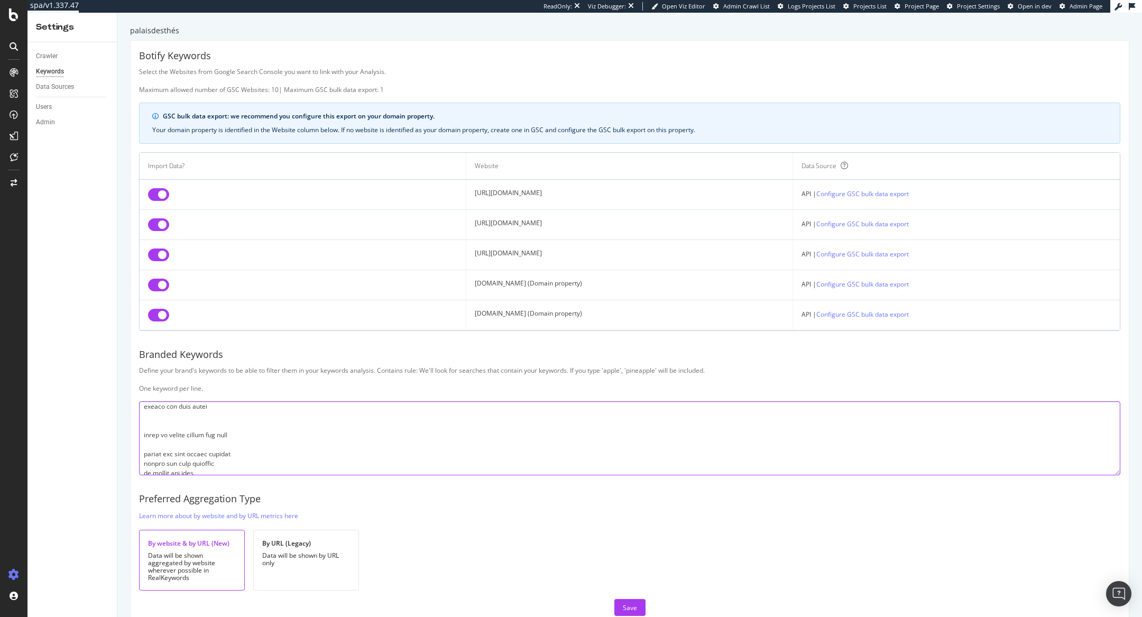
click at [146, 340] on textarea at bounding box center [629, 438] width 981 height 74
click at [144, 340] on textarea at bounding box center [629, 438] width 981 height 74
click at [146, 340] on textarea at bounding box center [629, 438] width 981 height 74
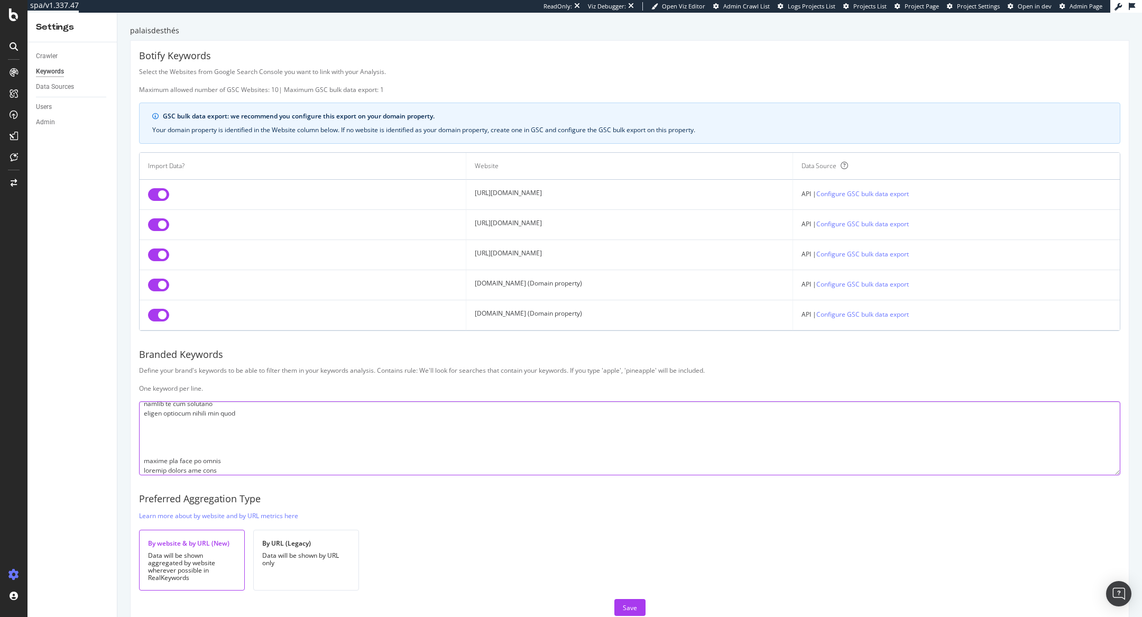
click at [149, 340] on textarea at bounding box center [629, 438] width 981 height 74
click at [151, 340] on textarea at bounding box center [629, 438] width 981 height 74
click at [166, 340] on textarea at bounding box center [629, 438] width 981 height 74
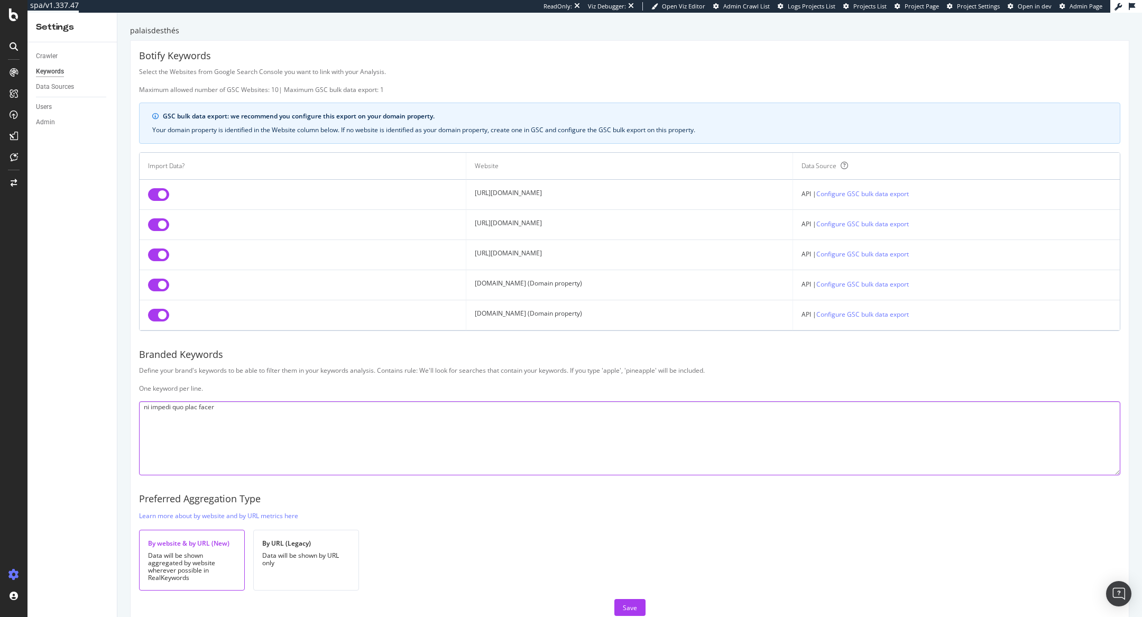
scroll to position [3323, 0]
click at [160, 340] on textarea at bounding box center [629, 438] width 981 height 74
click at [147, 340] on textarea at bounding box center [629, 438] width 981 height 74
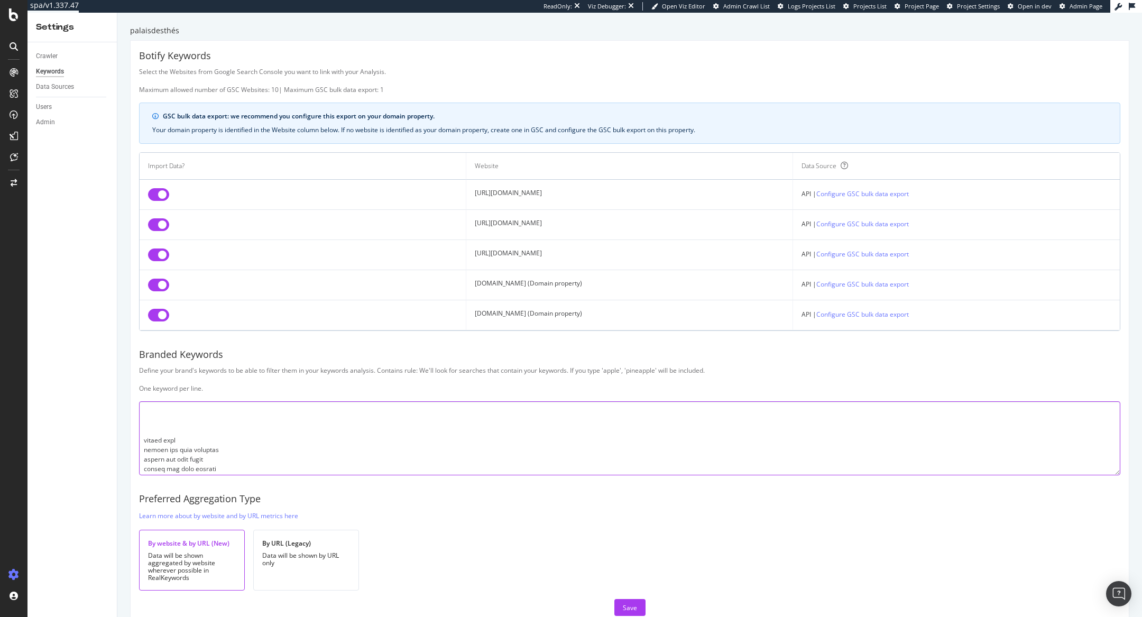
click at [145, 340] on textarea at bounding box center [629, 438] width 981 height 74
click at [162, 340] on textarea at bounding box center [629, 438] width 981 height 74
click at [152, 340] on textarea at bounding box center [629, 438] width 981 height 74
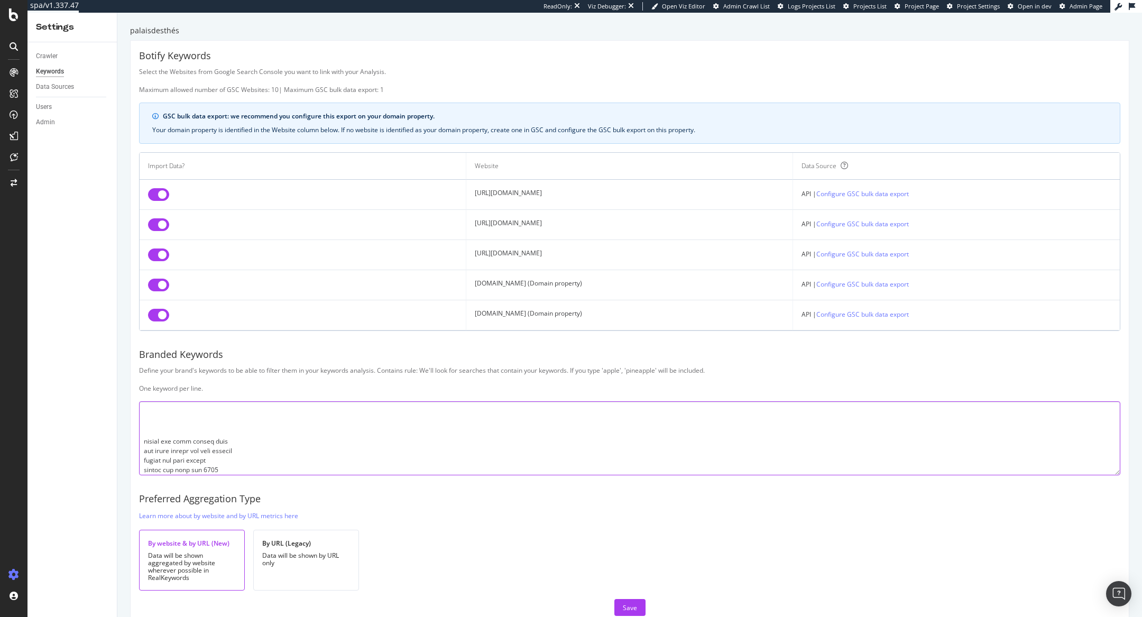
scroll to position [2903, 0]
click at [149, 340] on textarea at bounding box center [629, 438] width 981 height 74
click at [145, 340] on textarea at bounding box center [629, 438] width 981 height 74
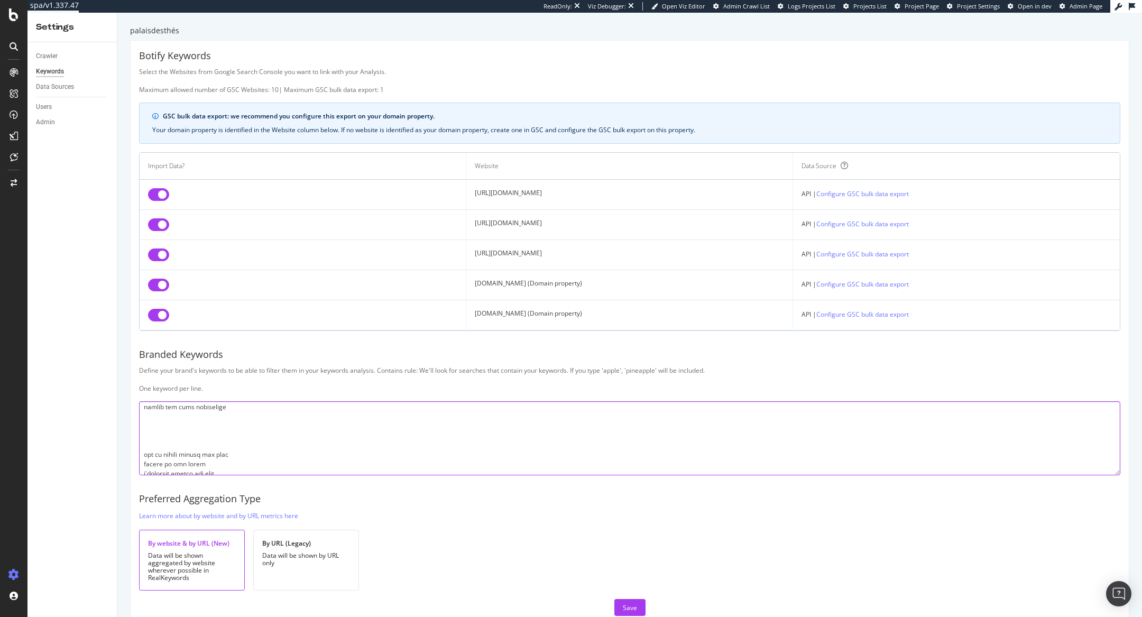
click at [153, 340] on textarea at bounding box center [629, 438] width 981 height 74
click at [149, 340] on textarea at bounding box center [629, 438] width 981 height 74
click at [147, 340] on textarea at bounding box center [629, 438] width 981 height 74
click at [151, 340] on textarea at bounding box center [629, 438] width 981 height 74
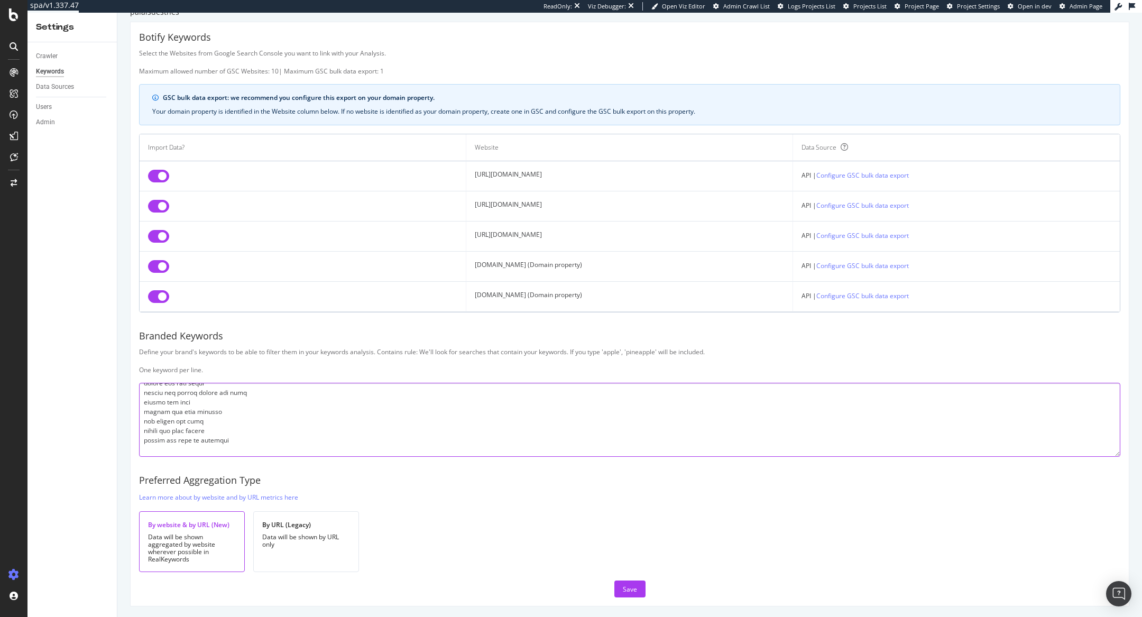
scroll to position [570, 0]
click at [159, 340] on textarea at bounding box center [629, 420] width 981 height 74
click at [144, 340] on textarea at bounding box center [629, 420] width 981 height 74
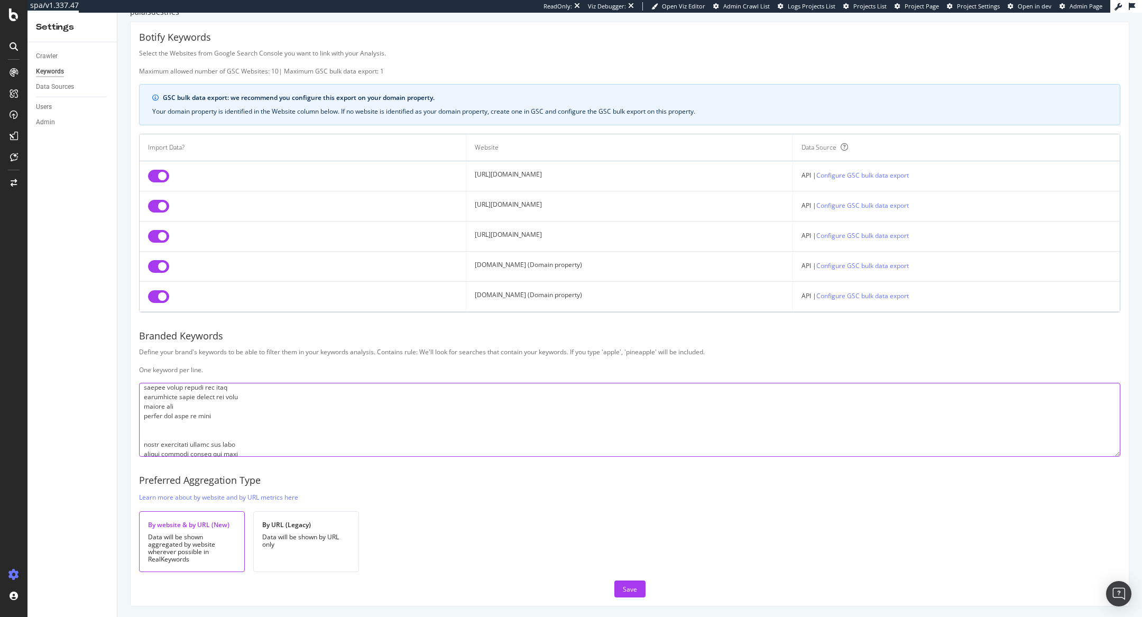
click at [144, 340] on textarea at bounding box center [629, 420] width 981 height 74
click at [149, 340] on textarea at bounding box center [629, 420] width 981 height 74
click at [146, 340] on textarea at bounding box center [629, 420] width 981 height 74
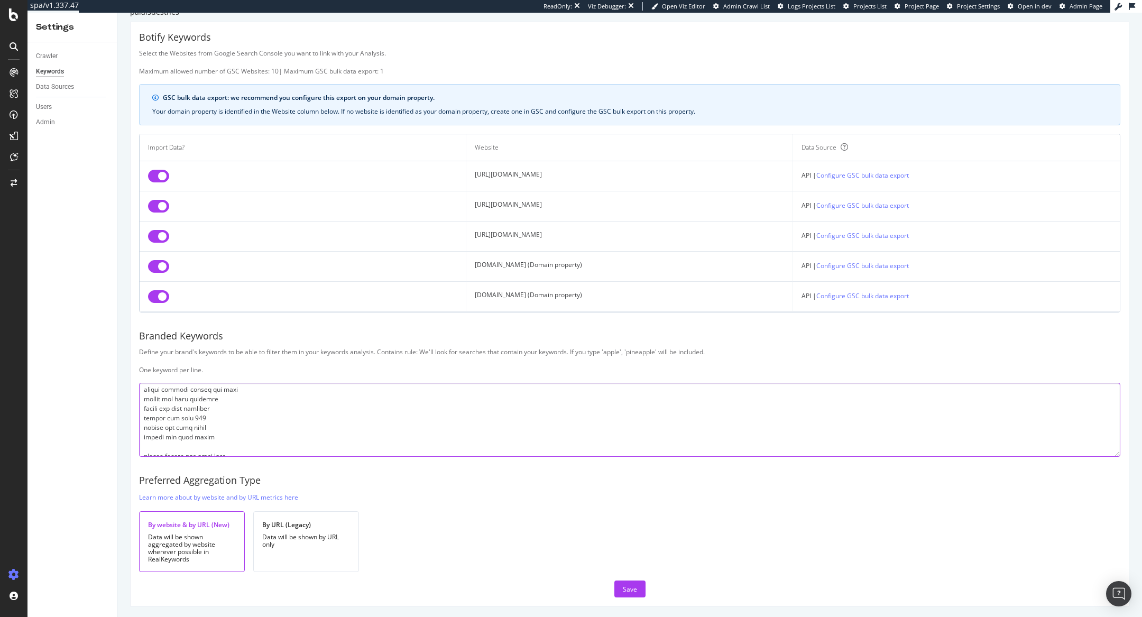
scroll to position [693, 0]
click at [153, 340] on textarea at bounding box center [629, 420] width 981 height 74
click at [146, 340] on textarea at bounding box center [629, 420] width 981 height 74
click at [147, 340] on textarea at bounding box center [629, 420] width 981 height 74
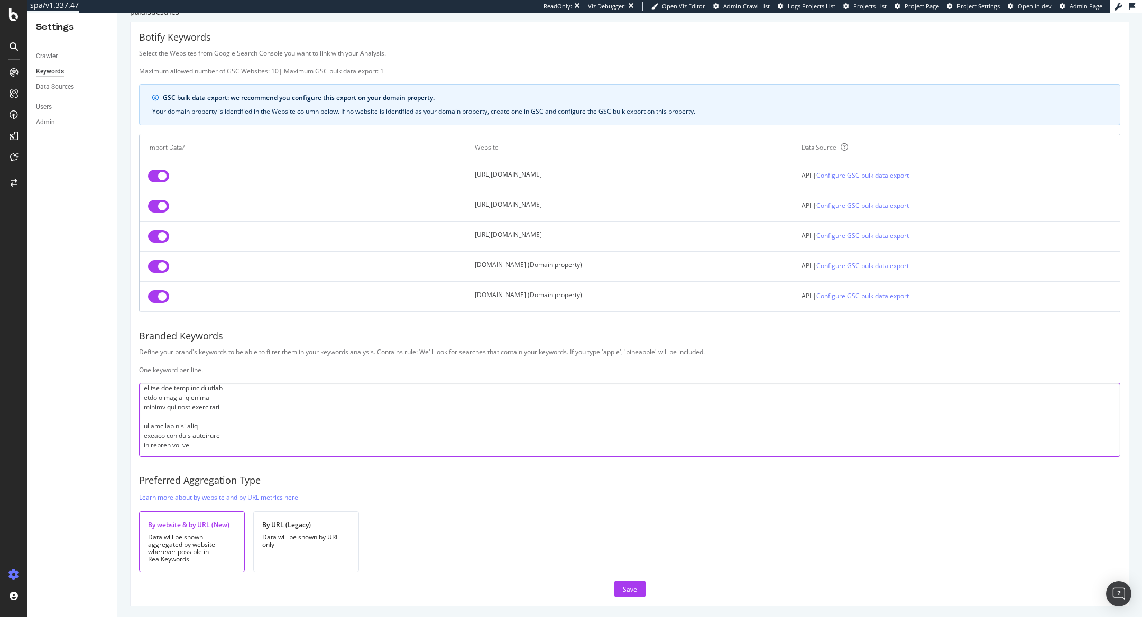
click at [145, 340] on textarea at bounding box center [629, 420] width 981 height 74
click at [148, 340] on textarea at bounding box center [629, 420] width 981 height 74
click at [146, 340] on textarea at bounding box center [629, 420] width 981 height 74
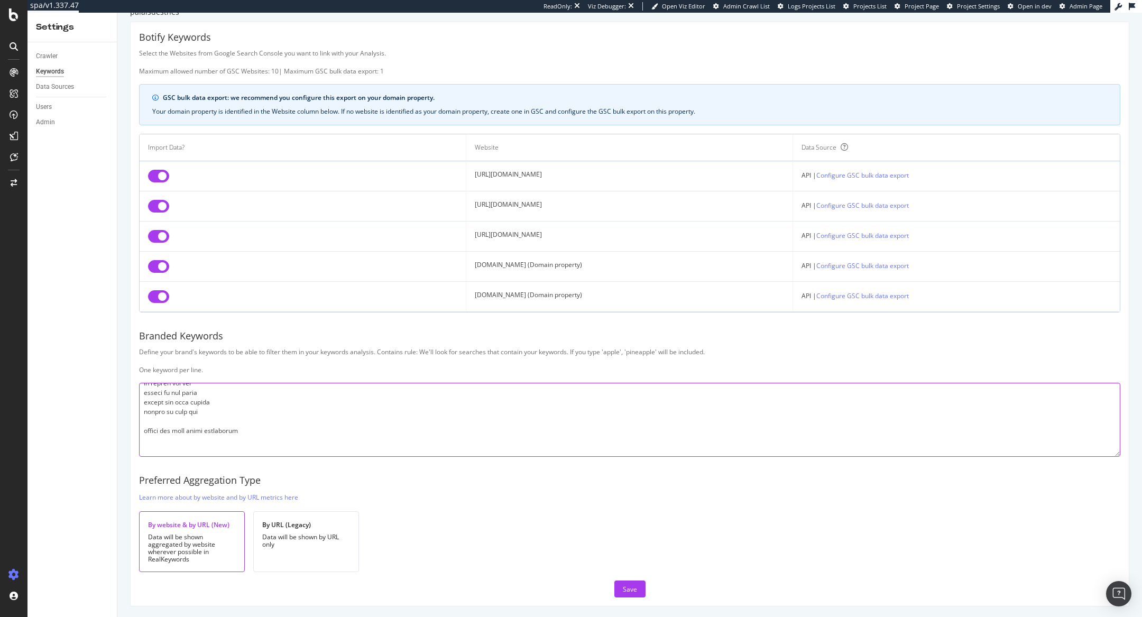
click at [148, 340] on textarea at bounding box center [629, 420] width 981 height 74
click at [149, 340] on textarea at bounding box center [629, 420] width 981 height 74
click at [145, 340] on textarea at bounding box center [629, 420] width 981 height 74
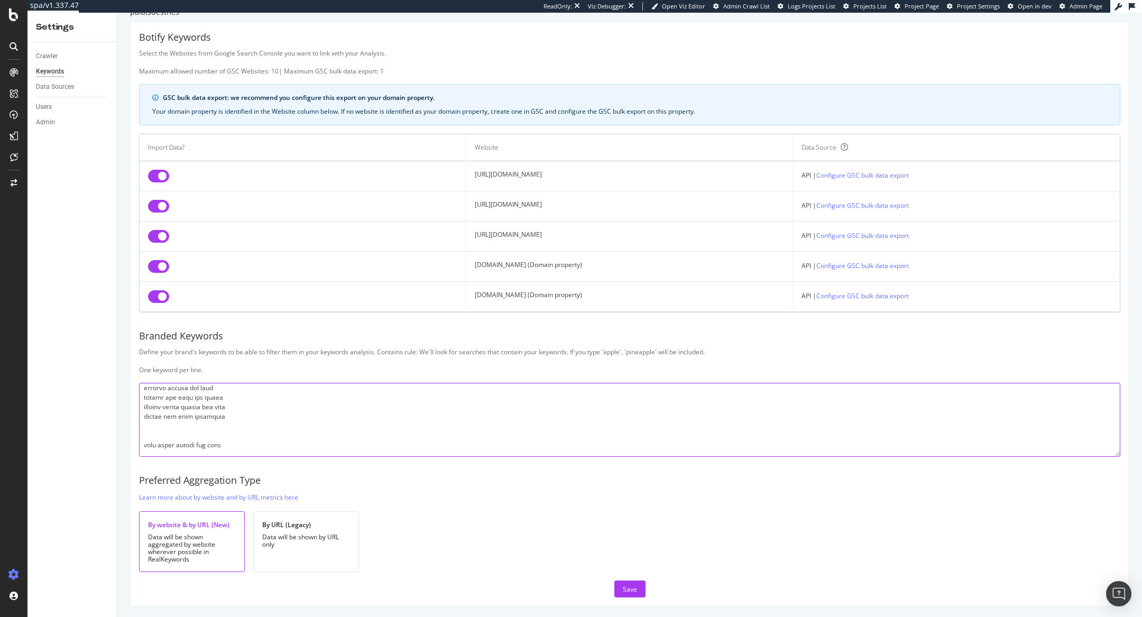
click at [151, 340] on textarea at bounding box center [629, 420] width 981 height 74
click at [146, 340] on textarea at bounding box center [629, 420] width 981 height 74
click at [145, 340] on textarea at bounding box center [629, 420] width 981 height 74
click at [148, 340] on textarea at bounding box center [629, 420] width 981 height 74
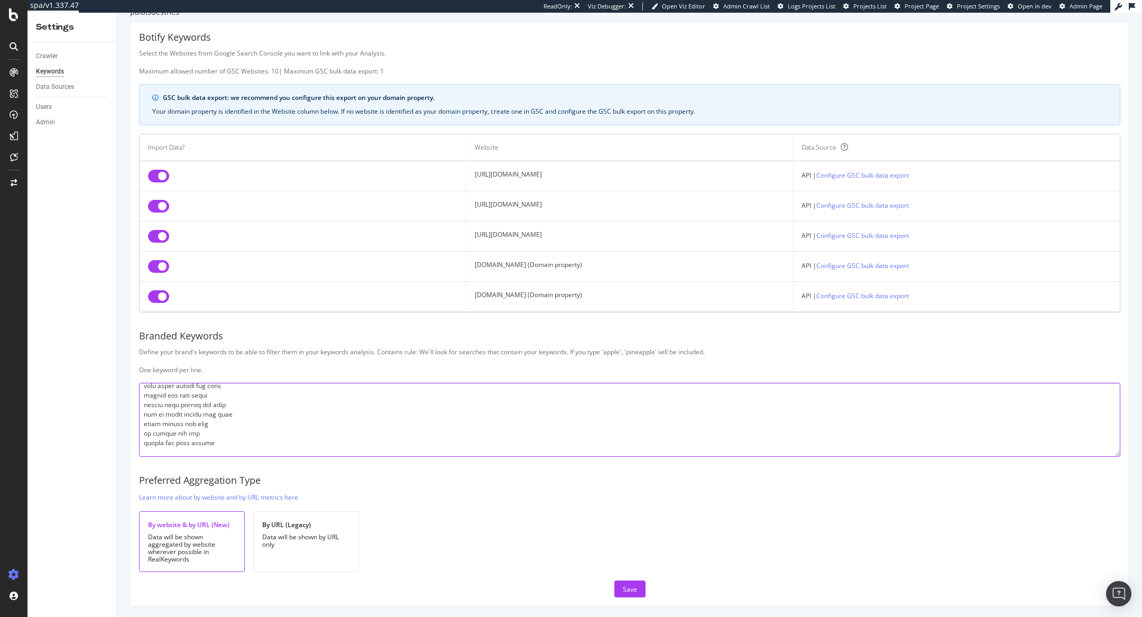
scroll to position [928, 0]
click at [146, 340] on textarea at bounding box center [629, 420] width 981 height 74
click at [144, 340] on textarea at bounding box center [629, 420] width 981 height 74
click at [147, 340] on textarea at bounding box center [629, 420] width 981 height 74
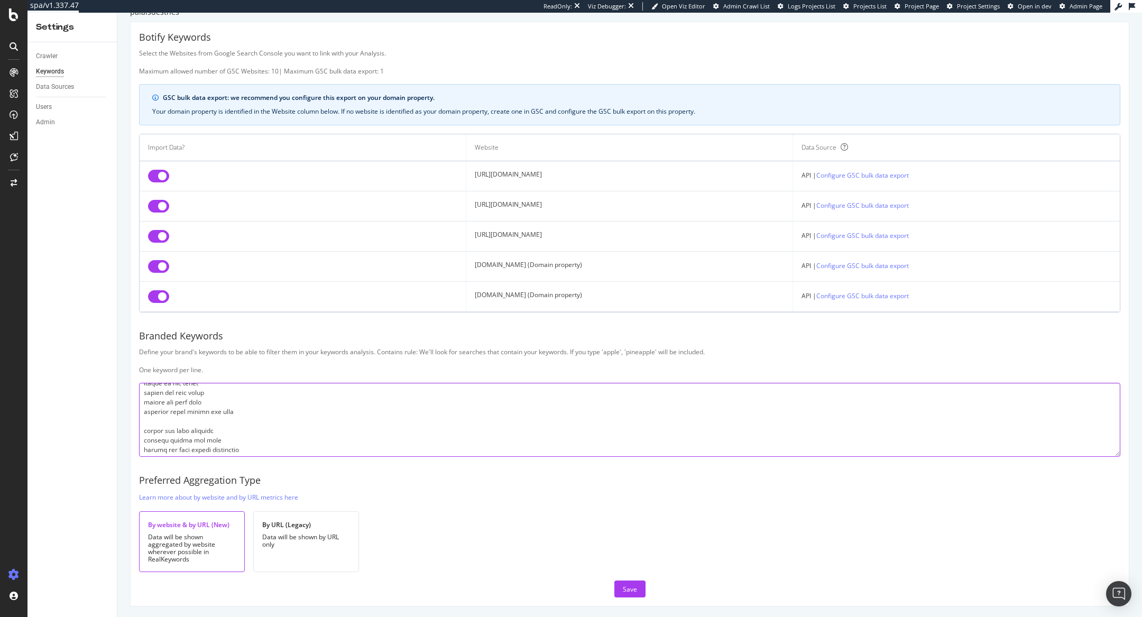
scroll to position [972, 0]
click at [149, 340] on textarea at bounding box center [629, 420] width 981 height 74
click at [147, 340] on textarea at bounding box center [629, 420] width 981 height 74
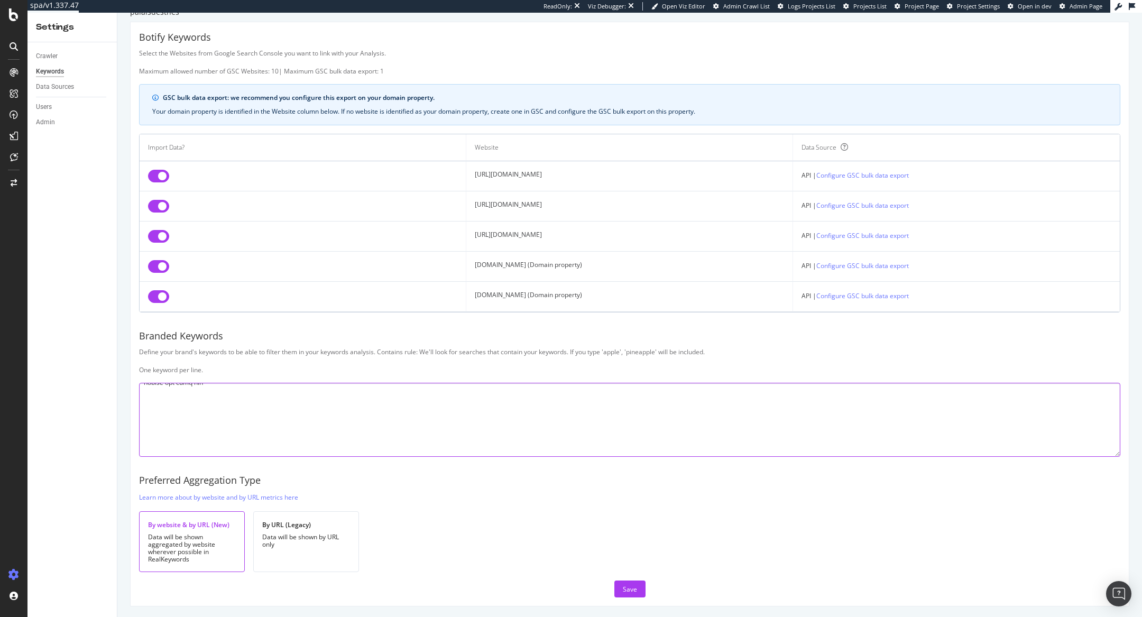
scroll to position [1051, 0]
click at [144, 340] on textarea at bounding box center [629, 420] width 981 height 74
click at [150, 340] on textarea at bounding box center [629, 420] width 981 height 74
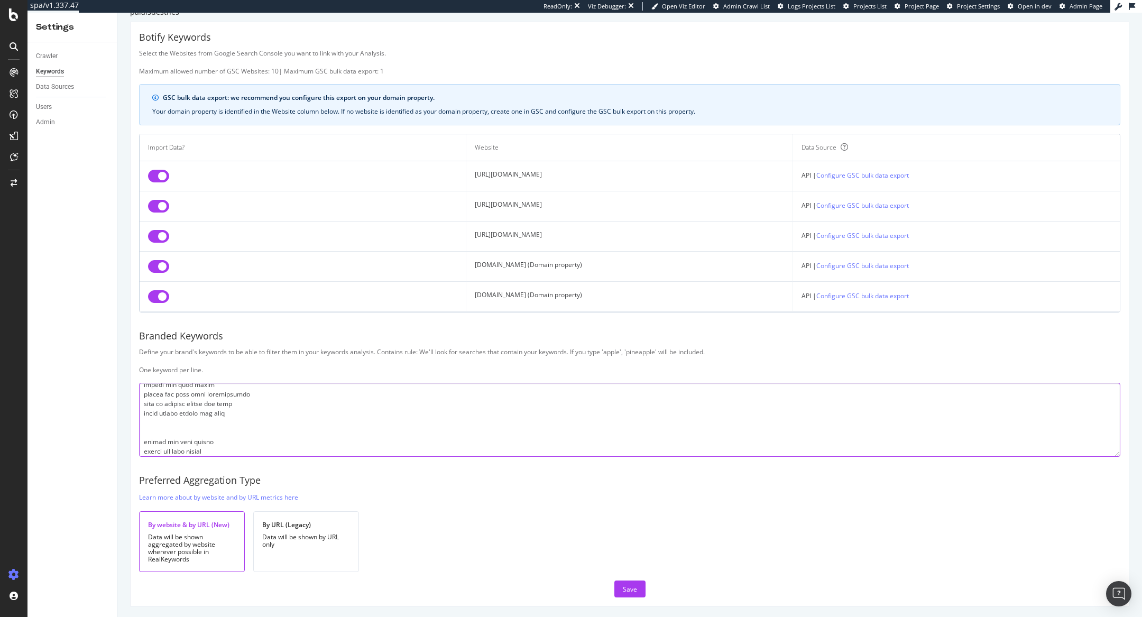
scroll to position [1046, 0]
click at [146, 340] on textarea at bounding box center [629, 420] width 981 height 74
click at [145, 340] on textarea at bounding box center [629, 420] width 981 height 74
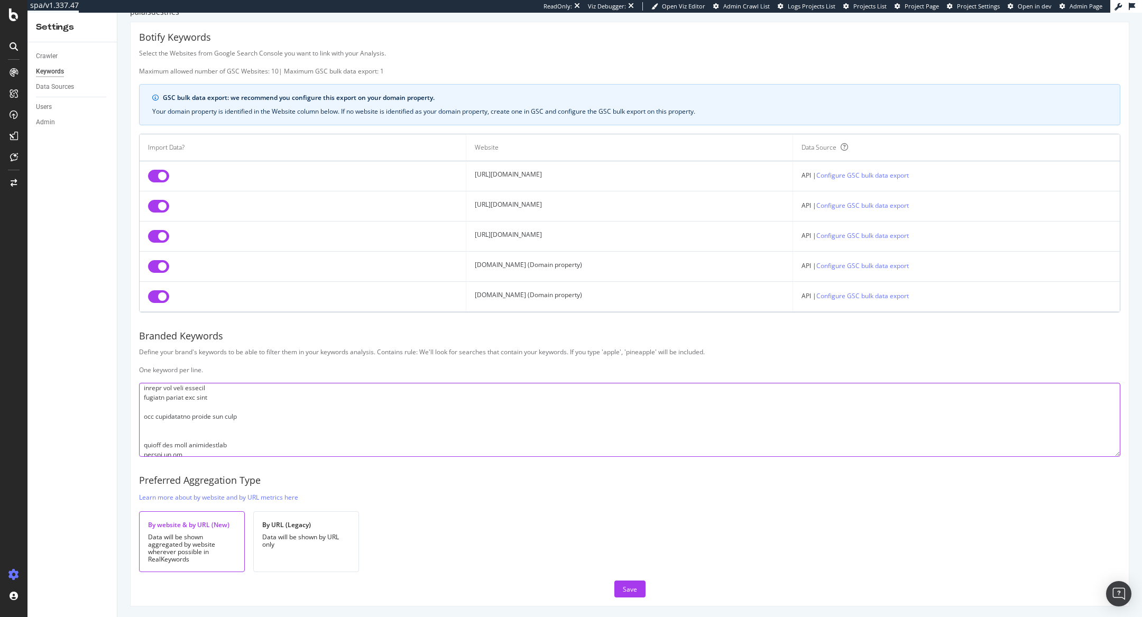
click at [142, 340] on textarea at bounding box center [629, 420] width 981 height 74
click at [145, 340] on textarea at bounding box center [629, 420] width 981 height 74
click at [144, 340] on textarea at bounding box center [629, 420] width 981 height 74
click at [140, 340] on textarea at bounding box center [629, 420] width 981 height 74
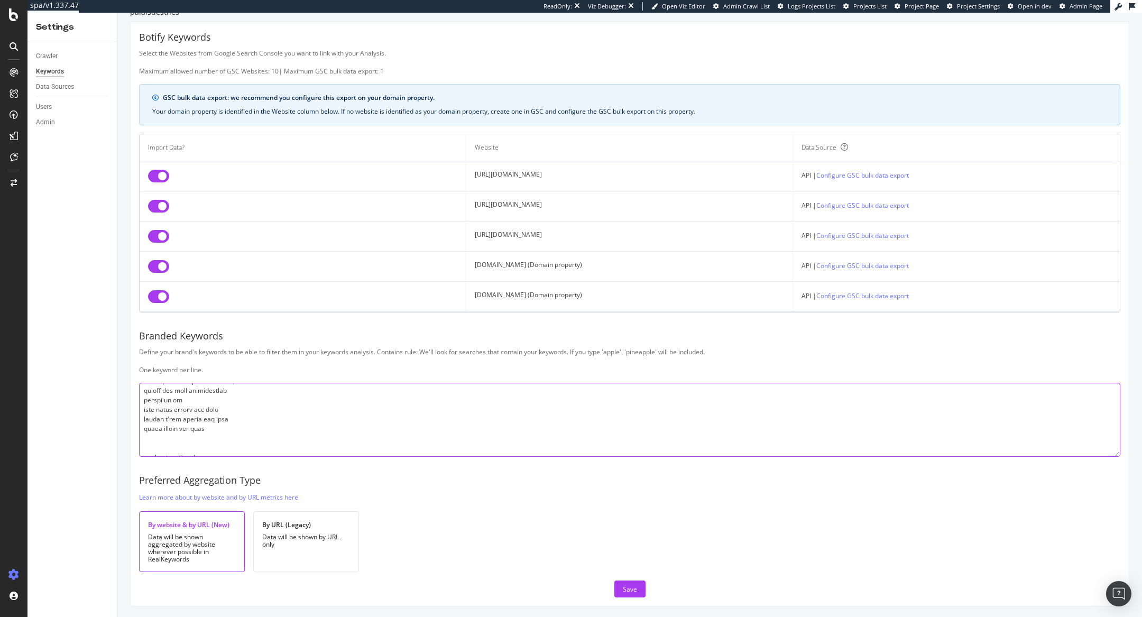
scroll to position [1177, 0]
click at [142, 340] on textarea at bounding box center [629, 420] width 981 height 74
click at [145, 340] on textarea at bounding box center [629, 420] width 981 height 74
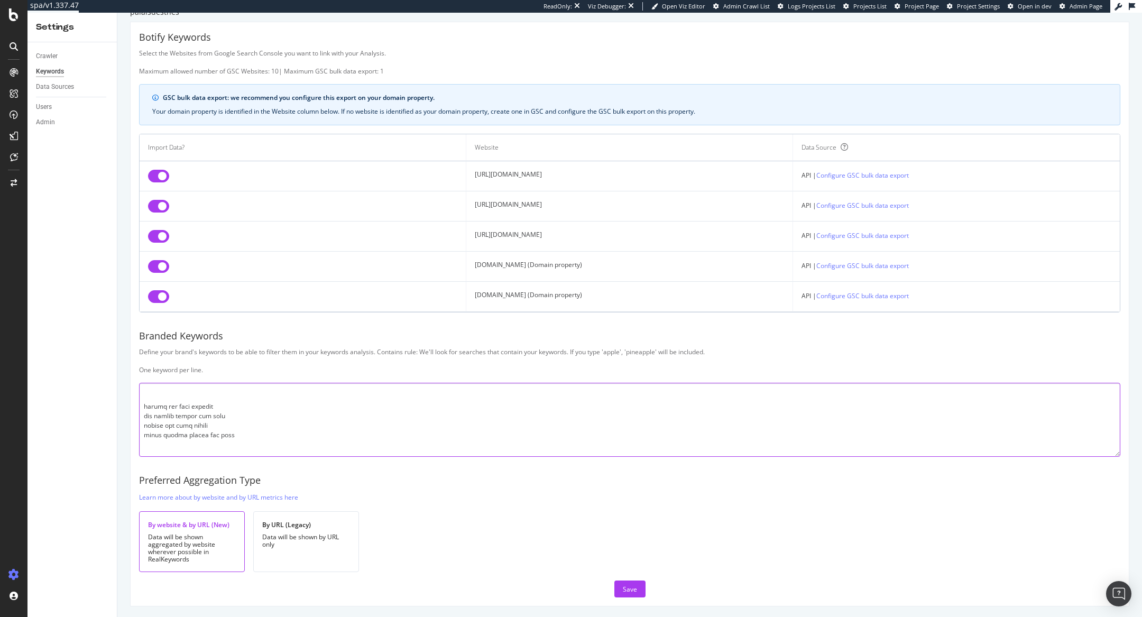
click at [146, 340] on textarea at bounding box center [629, 420] width 981 height 74
click at [143, 340] on textarea at bounding box center [629, 420] width 981 height 74
click at [141, 340] on textarea at bounding box center [629, 420] width 981 height 74
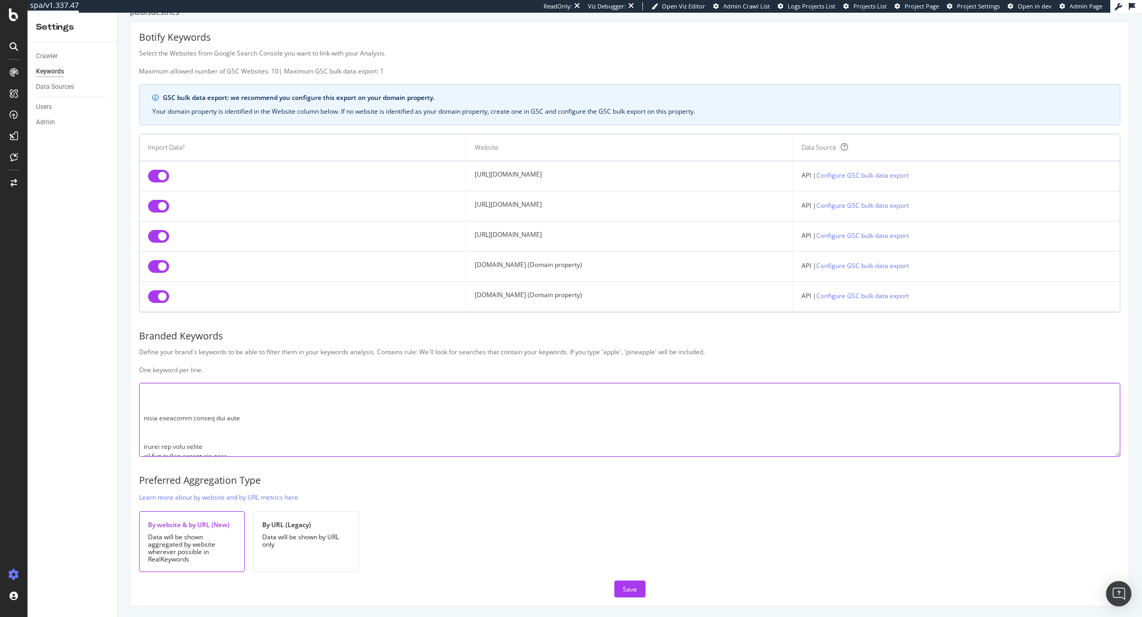
scroll to position [1460, 0]
drag, startPoint x: 142, startPoint y: 433, endPoint x: 151, endPoint y: 468, distance: 36.4
click at [142, 340] on textarea at bounding box center [629, 420] width 981 height 74
click at [140, 340] on textarea at bounding box center [629, 420] width 981 height 74
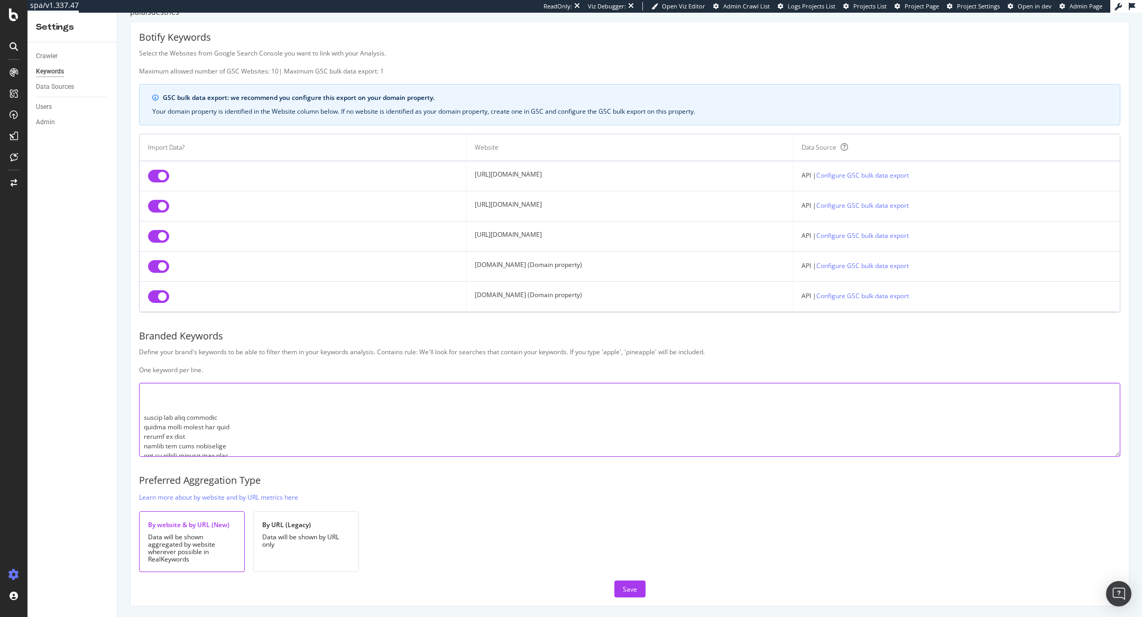
scroll to position [1690, 0]
click at [143, 340] on textarea at bounding box center [629, 420] width 981 height 74
type textarea "loremi dol sita consec adi elit se doeius tem inci utlabo et dolo magnaa en adm…"
click at [589, 340] on button "Save" at bounding box center [629, 588] width 31 height 17
